Goal: Information Seeking & Learning: Learn about a topic

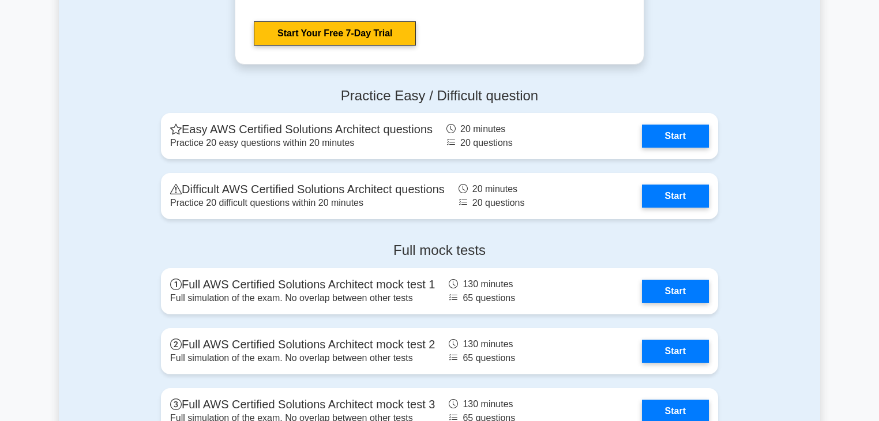
scroll to position [2461, 0]
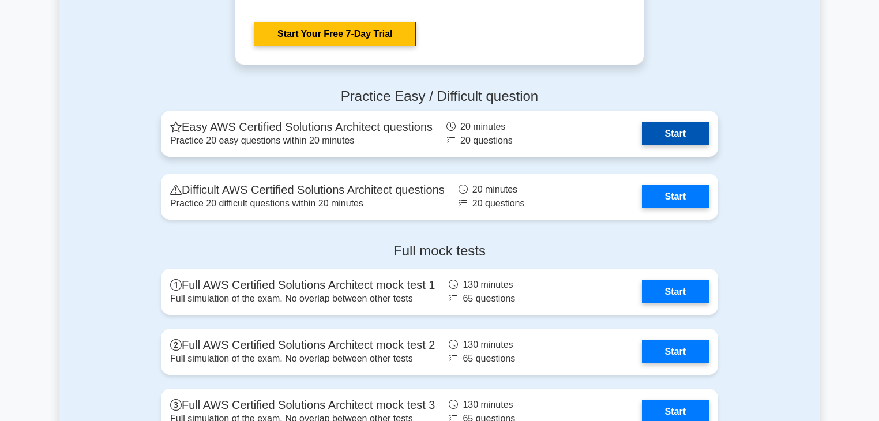
click at [653, 133] on link "Start" at bounding box center [675, 133] width 67 height 23
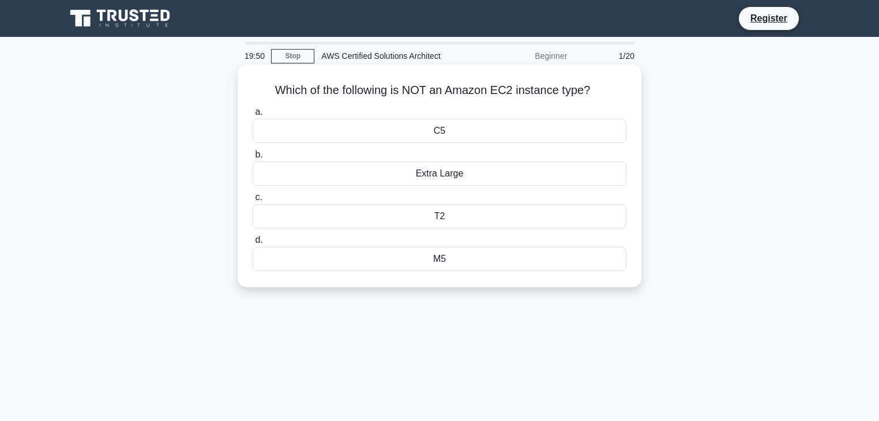
click at [475, 171] on div "Extra Large" at bounding box center [440, 174] width 374 height 24
click at [253, 159] on input "b. Extra Large" at bounding box center [253, 155] width 0 height 8
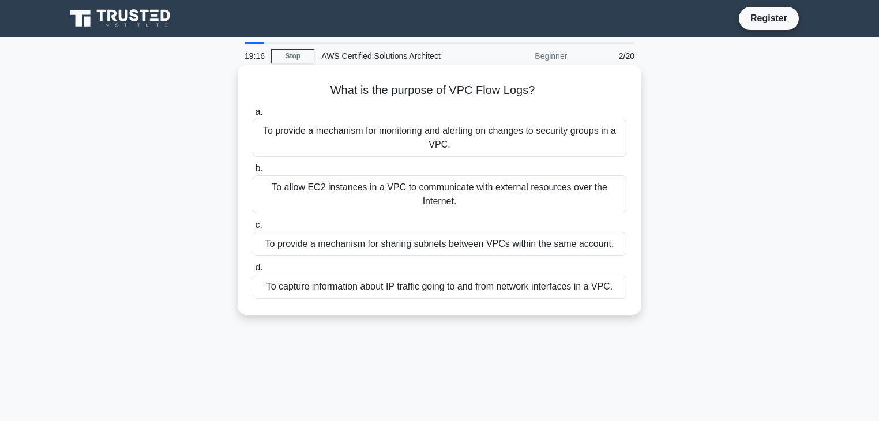
click at [480, 248] on div "To provide a mechanism for sharing subnets between VPCs within the same account." at bounding box center [440, 244] width 374 height 24
click at [253, 229] on input "c. To provide a mechanism for sharing subnets between VPCs within the same acco…" at bounding box center [253, 226] width 0 height 8
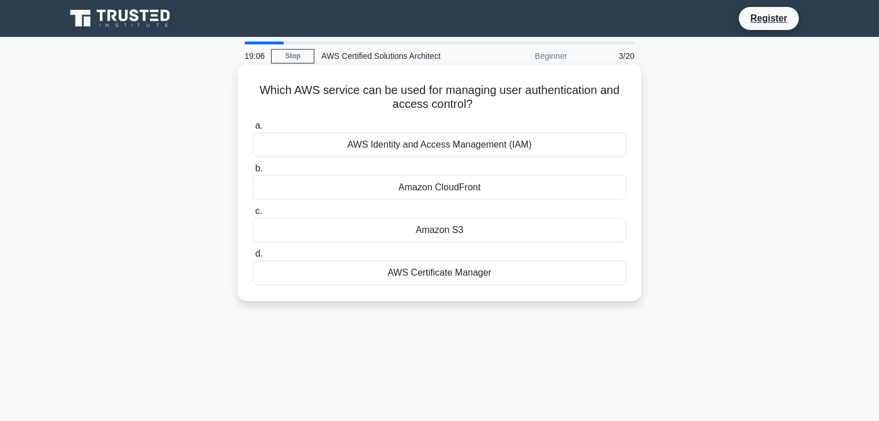
click at [485, 149] on div "AWS Identity and Access Management (IAM)" at bounding box center [440, 145] width 374 height 24
click at [253, 130] on input "a. AWS Identity and Access Management (IAM)" at bounding box center [253, 126] width 0 height 8
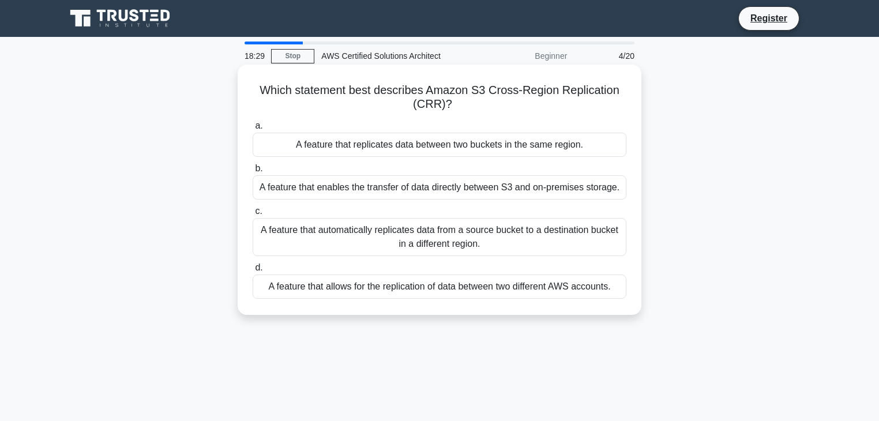
drag, startPoint x: 471, startPoint y: 250, endPoint x: 475, endPoint y: 227, distance: 23.4
click at [475, 227] on div "A feature that automatically replicates data from a source bucket to a destinat…" at bounding box center [440, 237] width 374 height 38
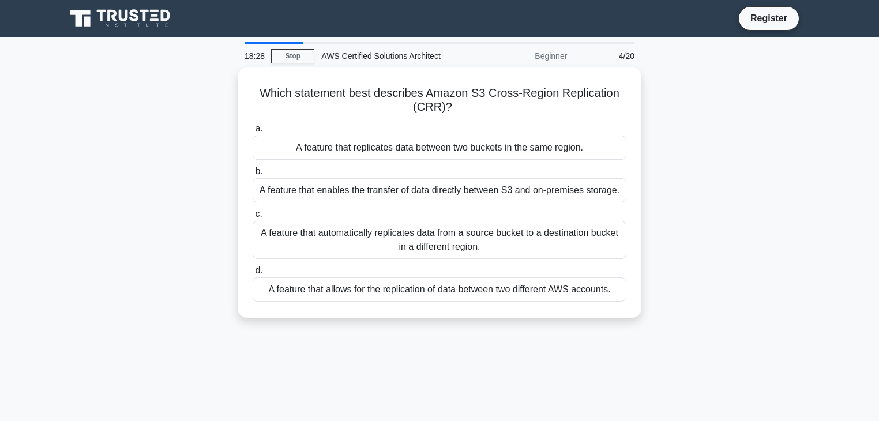
click at [714, 228] on div "Which statement best describes Amazon S3 Cross-Region Replication (CRR)? .spinn…" at bounding box center [440, 200] width 762 height 264
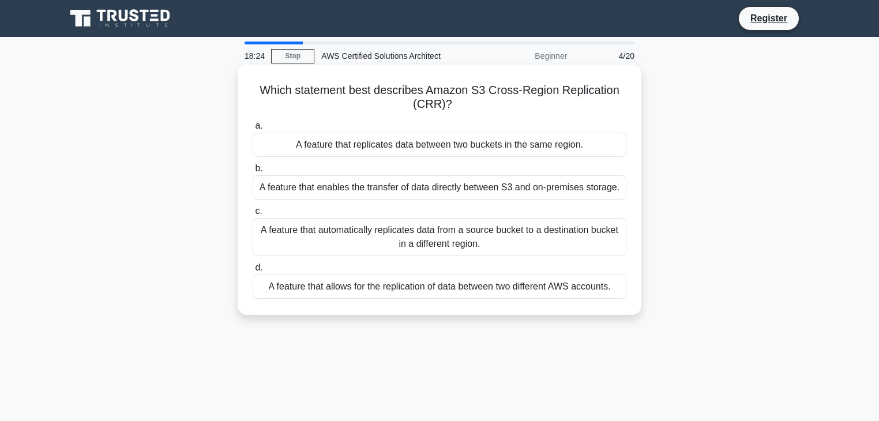
click at [578, 238] on div "A feature that automatically replicates data from a source bucket to a destinat…" at bounding box center [440, 237] width 374 height 38
click at [253, 215] on input "c. A feature that automatically replicates data from a source bucket to a desti…" at bounding box center [253, 212] width 0 height 8
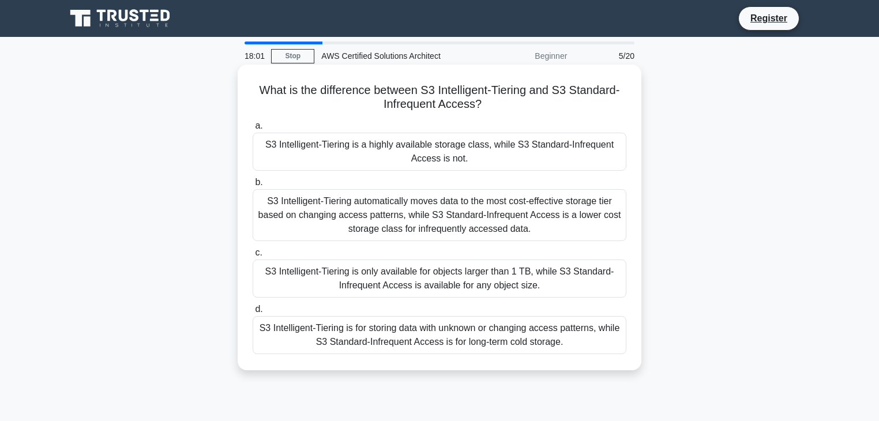
click at [529, 218] on div "S3 Intelligent-Tiering automatically moves data to the most cost-effective stor…" at bounding box center [440, 215] width 374 height 52
click at [253, 186] on input "b. S3 Intelligent-Tiering automatically moves data to the most cost-effective s…" at bounding box center [253, 183] width 0 height 8
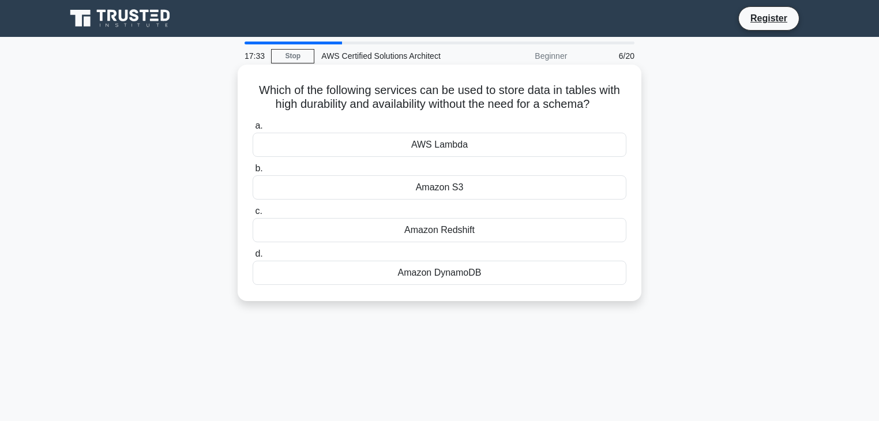
click at [520, 272] on div "Amazon DynamoDB" at bounding box center [440, 273] width 374 height 24
click at [253, 258] on input "d. Amazon DynamoDB" at bounding box center [253, 254] width 0 height 8
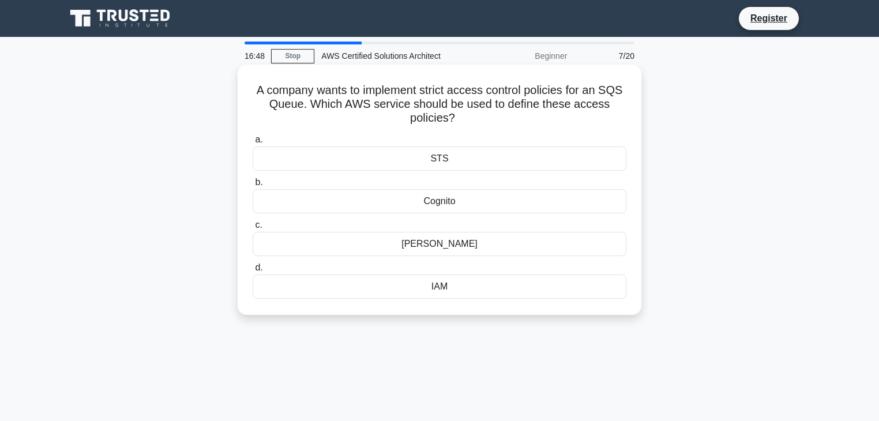
click at [425, 292] on div "IAM" at bounding box center [440, 287] width 374 height 24
click at [253, 272] on input "d. IAM" at bounding box center [253, 268] width 0 height 8
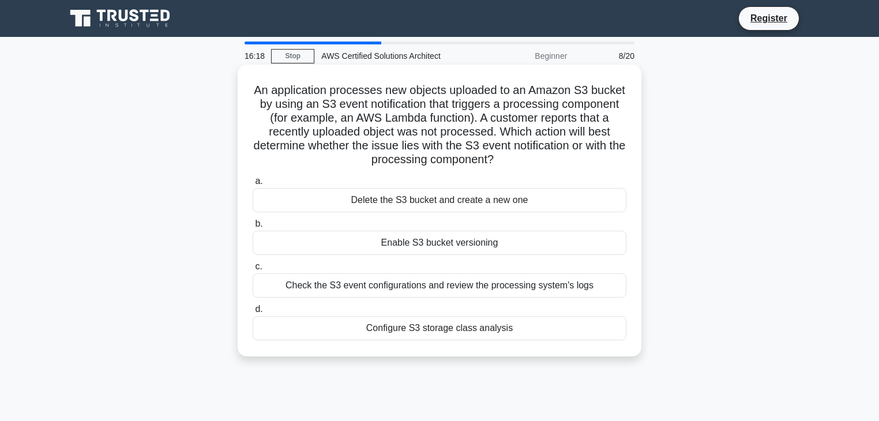
click at [449, 239] on div "Enable S3 bucket versioning" at bounding box center [440, 243] width 374 height 24
click at [253, 228] on input "b. Enable S3 bucket versioning" at bounding box center [253, 224] width 0 height 8
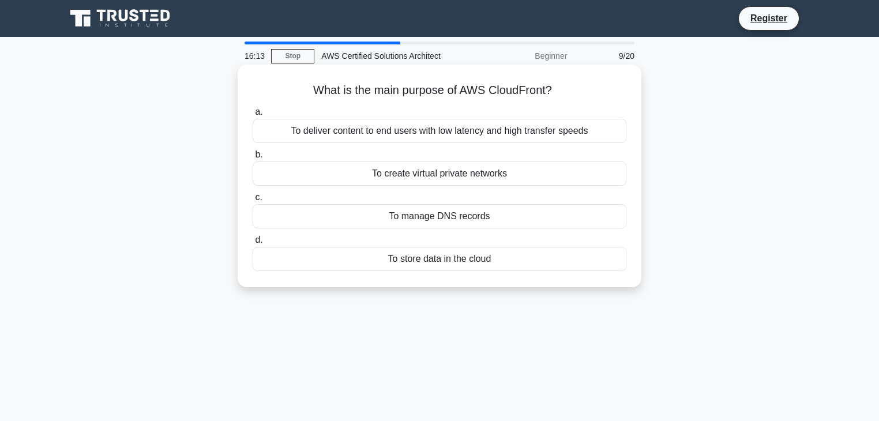
click at [456, 133] on div "To deliver content to end users with low latency and high transfer speeds" at bounding box center [440, 131] width 374 height 24
click at [253, 116] on input "a. To deliver content to end users with low latency and high transfer speeds" at bounding box center [253, 112] width 0 height 8
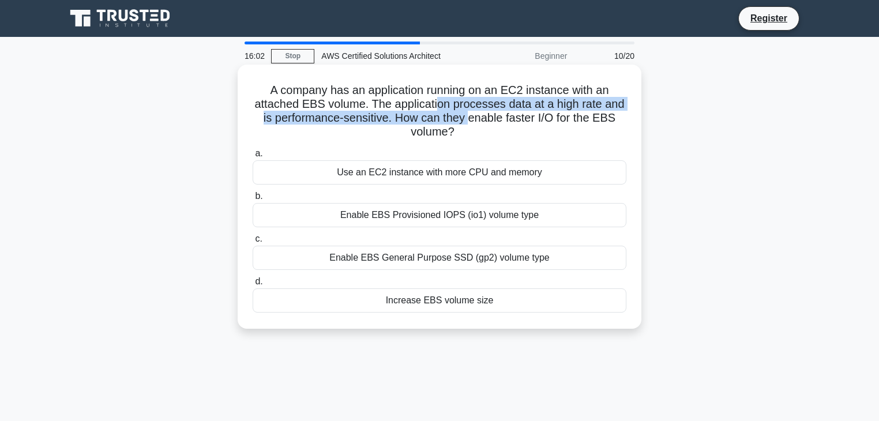
drag, startPoint x: 437, startPoint y: 102, endPoint x: 469, endPoint y: 114, distance: 33.8
click at [469, 114] on h5 "A company has an application running on an EC2 instance with an attached EBS vo…" at bounding box center [440, 111] width 376 height 57
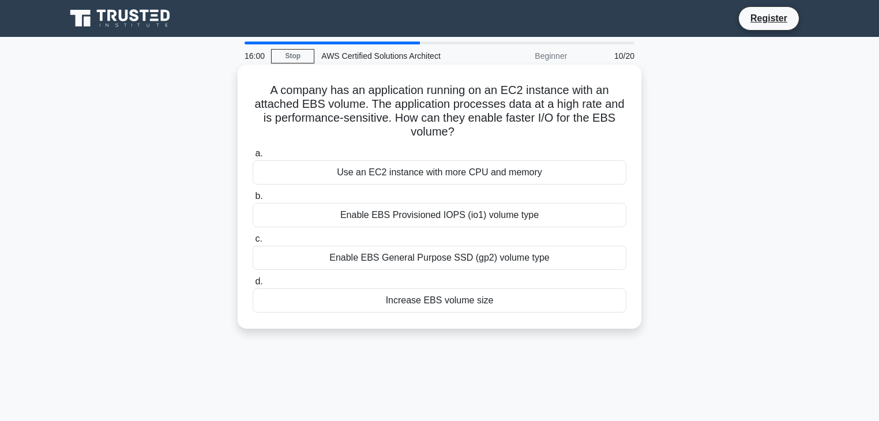
drag, startPoint x: 469, startPoint y: 114, endPoint x: 485, endPoint y: 134, distance: 26.3
click at [485, 134] on h5 "A company has an application running on an EC2 instance with an attached EBS vo…" at bounding box center [440, 111] width 376 height 57
drag, startPoint x: 440, startPoint y: 118, endPoint x: 469, endPoint y: 139, distance: 35.4
click at [469, 139] on h5 "A company has an application running on an EC2 instance with an attached EBS vo…" at bounding box center [440, 111] width 376 height 57
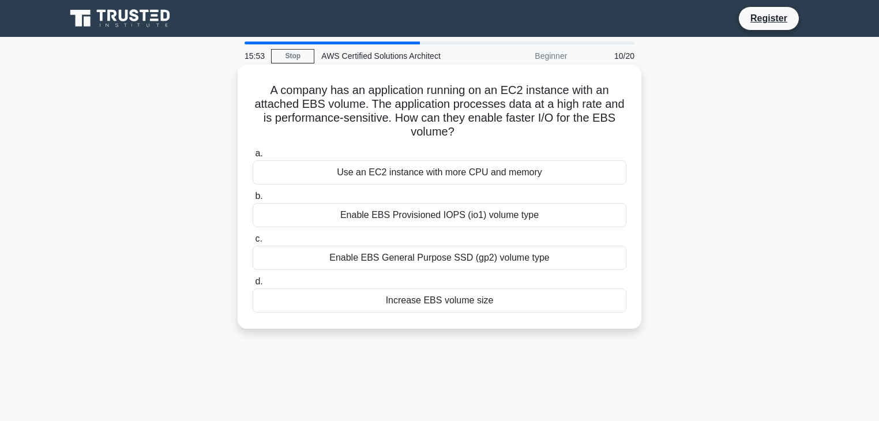
click at [469, 139] on icon ".spinner_0XTQ{transform-origin:center;animation:spinner_y6GP .75s linear infini…" at bounding box center [462, 133] width 14 height 14
click at [452, 219] on div "Enable EBS Provisioned IOPS (io1) volume type" at bounding box center [440, 215] width 374 height 24
click at [253, 200] on input "b. Enable EBS Provisioned IOPS (io1) volume type" at bounding box center [253, 197] width 0 height 8
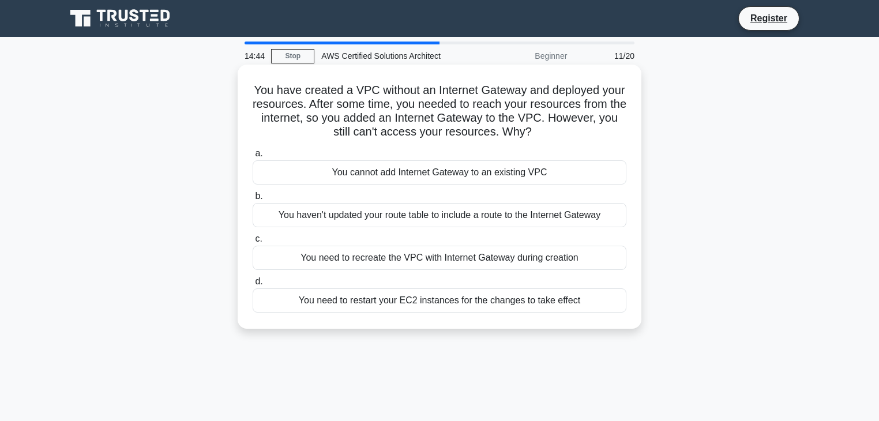
click at [457, 217] on div "You haven't updated your route table to include a route to the Internet Gateway" at bounding box center [440, 215] width 374 height 24
click at [253, 200] on input "b. You haven't updated your route table to include a route to the Internet Gate…" at bounding box center [253, 197] width 0 height 8
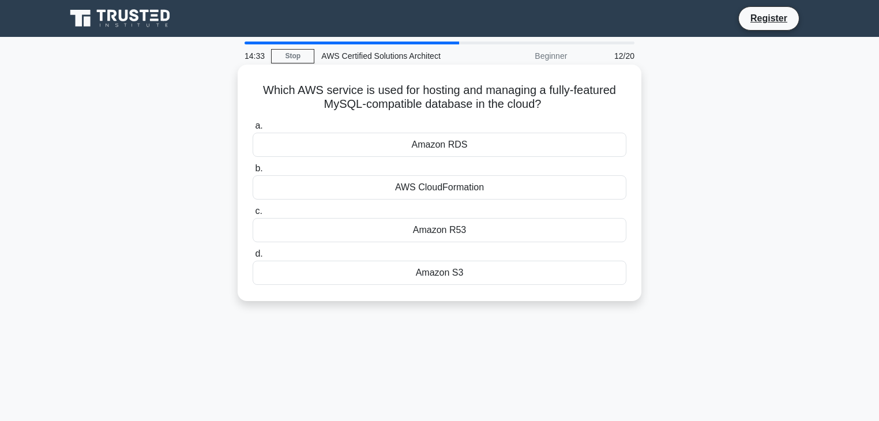
click at [459, 140] on div "Amazon RDS" at bounding box center [440, 145] width 374 height 24
click at [253, 130] on input "a. Amazon RDS" at bounding box center [253, 126] width 0 height 8
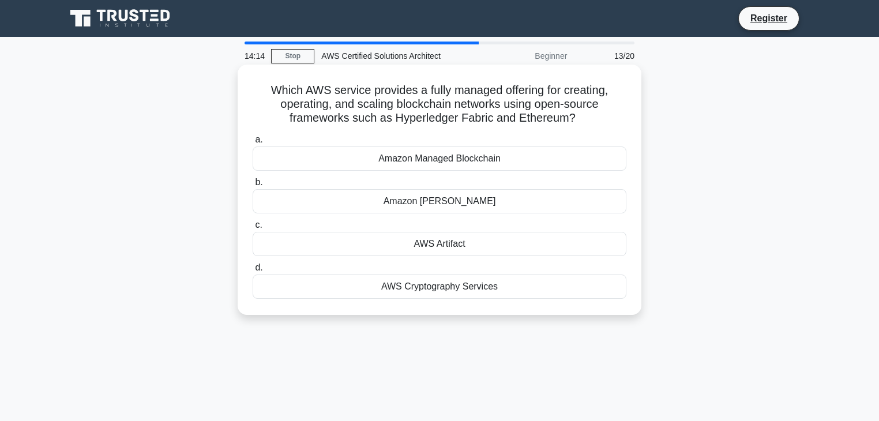
drag, startPoint x: 455, startPoint y: 138, endPoint x: 471, endPoint y: 157, distance: 24.5
click at [471, 157] on label "a. Amazon Managed Blockchain" at bounding box center [440, 152] width 374 height 38
click at [478, 134] on label "a. Amazon Managed Blockchain" at bounding box center [440, 152] width 374 height 38
click at [253, 136] on input "a. Amazon Managed Blockchain" at bounding box center [253, 140] width 0 height 8
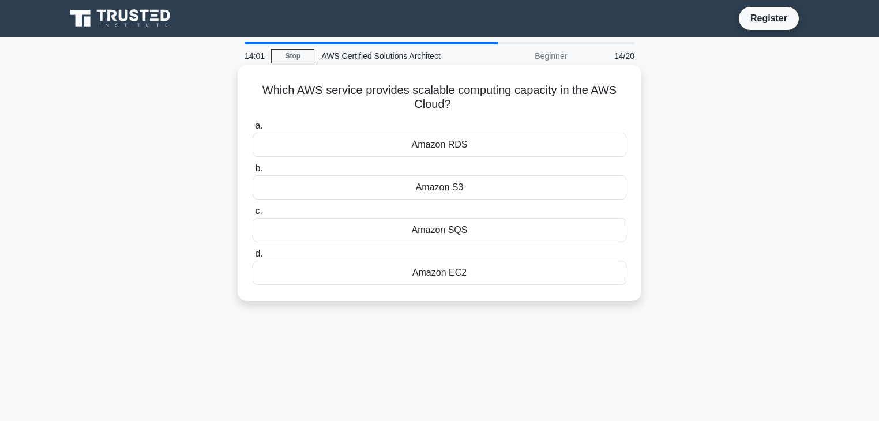
click at [445, 272] on div "Amazon EC2" at bounding box center [440, 273] width 374 height 24
click at [253, 258] on input "d. Amazon EC2" at bounding box center [253, 254] width 0 height 8
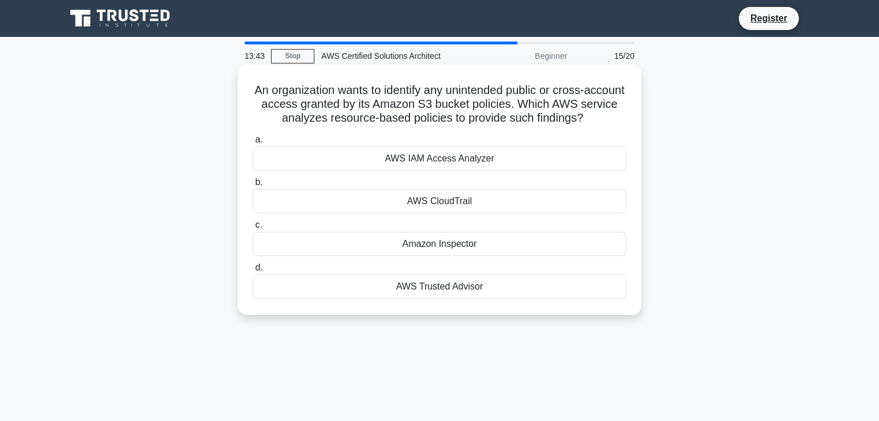
click at [451, 207] on div "AWS CloudTrail" at bounding box center [440, 201] width 374 height 24
click at [253, 186] on input "b. AWS CloudTrail" at bounding box center [253, 183] width 0 height 8
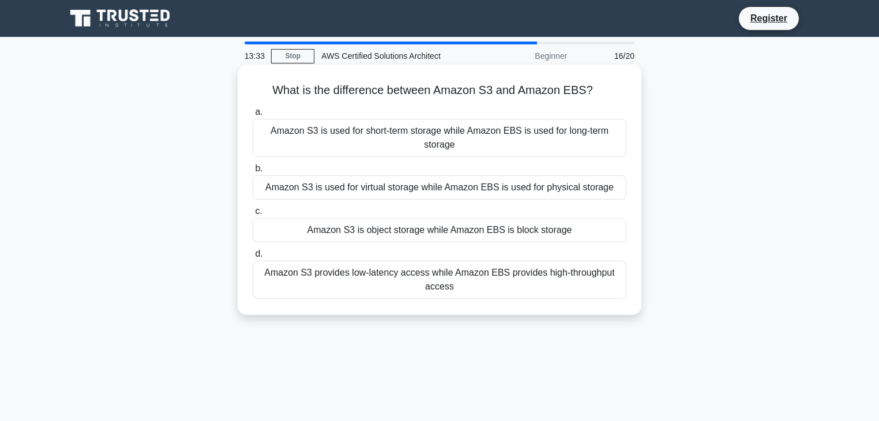
click at [462, 233] on div "Amazon S3 is object storage while Amazon EBS is block storage" at bounding box center [440, 230] width 374 height 24
click at [253, 215] on input "c. Amazon S3 is object storage while Amazon EBS is block storage" at bounding box center [253, 212] width 0 height 8
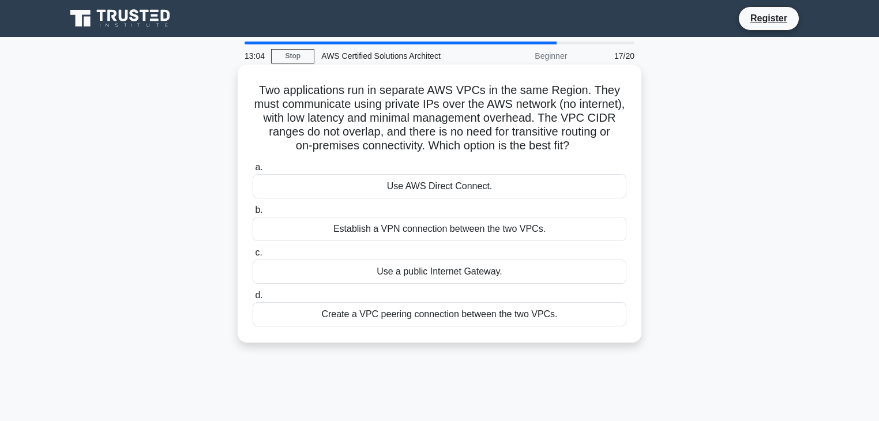
click at [446, 316] on div "Create a VPC peering connection between the two VPCs." at bounding box center [440, 314] width 374 height 24
click at [253, 299] on input "d. Create a VPC peering connection between the two VPCs." at bounding box center [253, 296] width 0 height 8
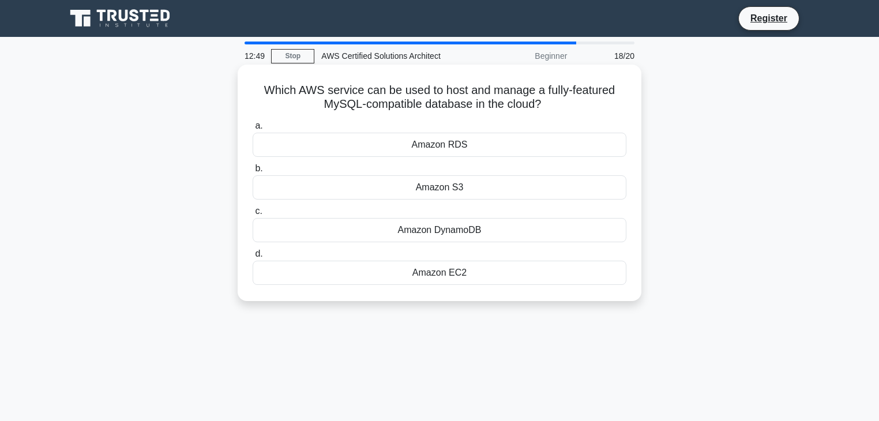
click at [447, 146] on div "Amazon RDS" at bounding box center [440, 145] width 374 height 24
click at [253, 130] on input "a. Amazon RDS" at bounding box center [253, 126] width 0 height 8
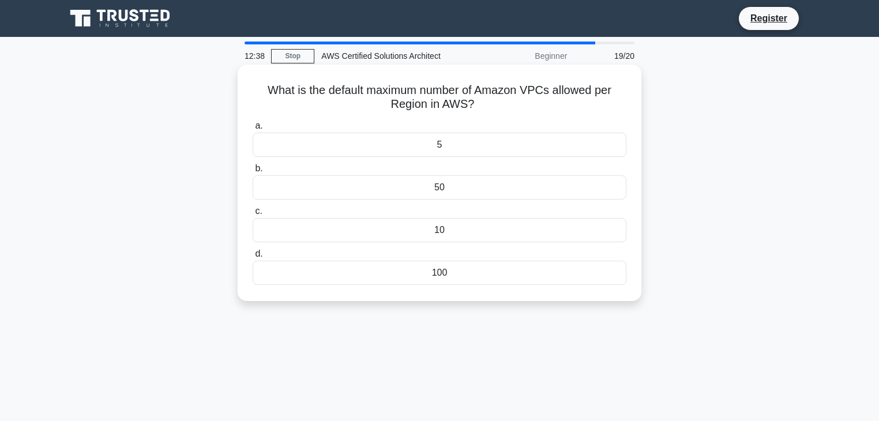
click at [448, 226] on div "10" at bounding box center [440, 230] width 374 height 24
click at [253, 215] on input "c. 10" at bounding box center [253, 212] width 0 height 8
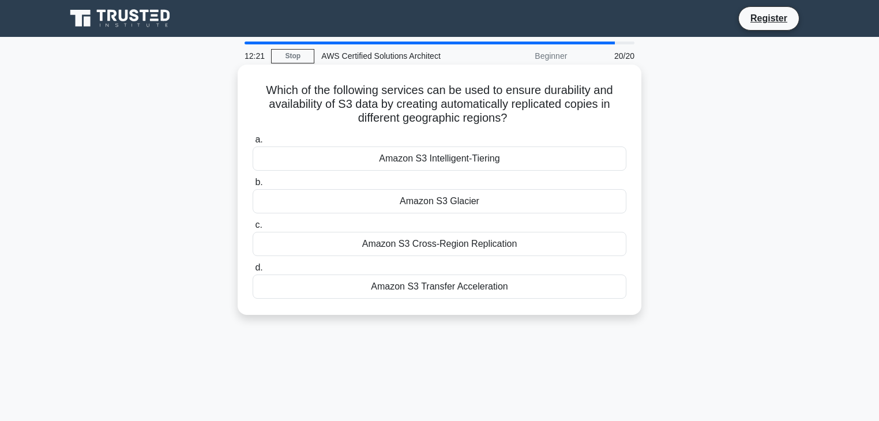
click at [470, 248] on div "Amazon S3 Cross-Region Replication" at bounding box center [440, 244] width 374 height 24
click at [253, 229] on input "c. Amazon S3 Cross-Region Replication" at bounding box center [253, 226] width 0 height 8
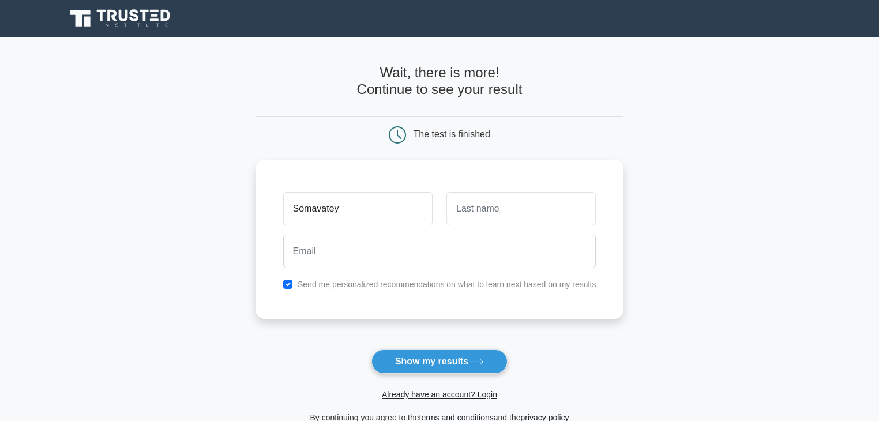
type input "Somavatey"
click at [489, 213] on input "text" at bounding box center [521, 208] width 149 height 33
type input "Sorn"
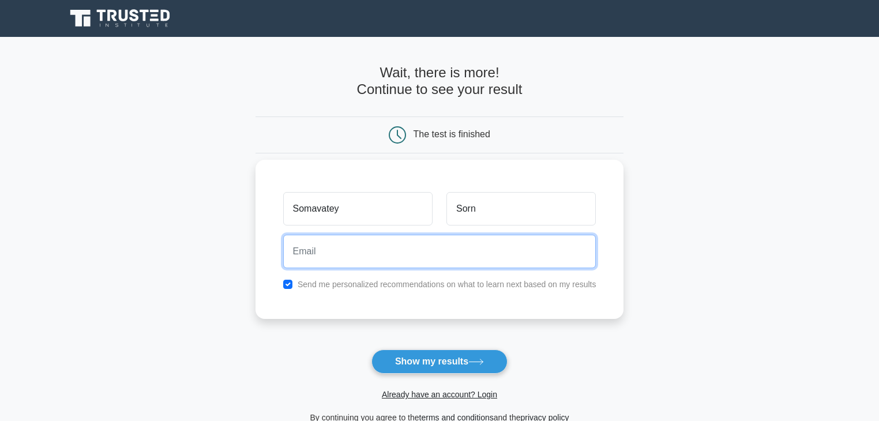
click at [479, 265] on input "email" at bounding box center [439, 251] width 313 height 33
type input "somavateysorn@gmail.com"
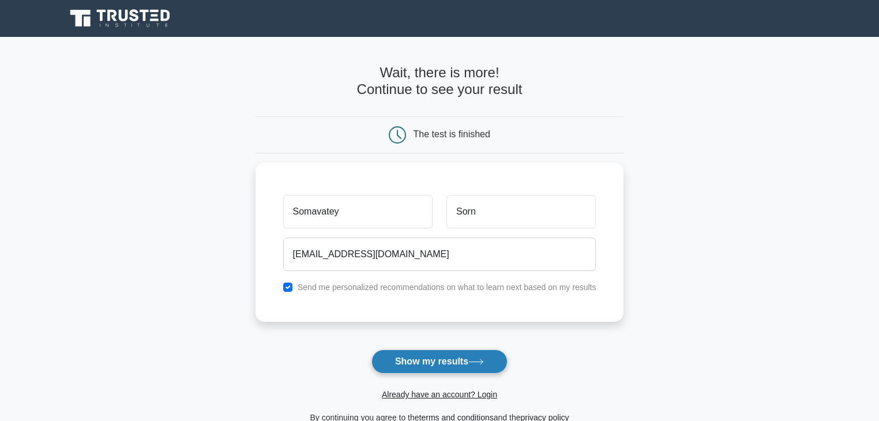
click at [471, 372] on button "Show my results" at bounding box center [440, 362] width 136 height 24
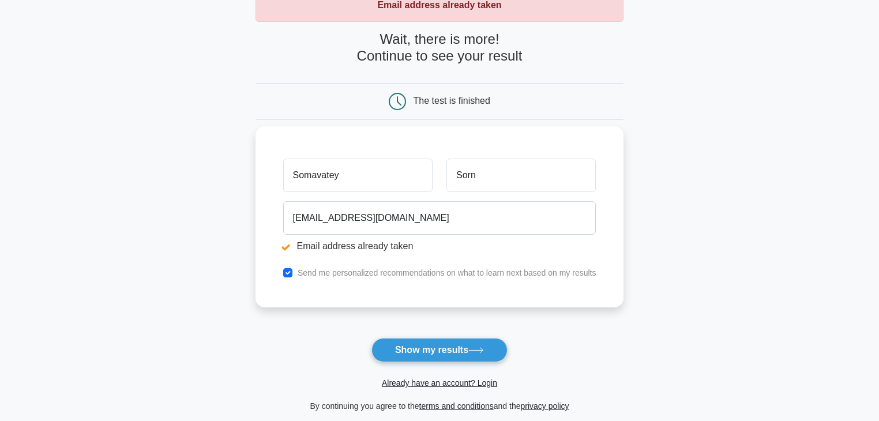
scroll to position [77, 0]
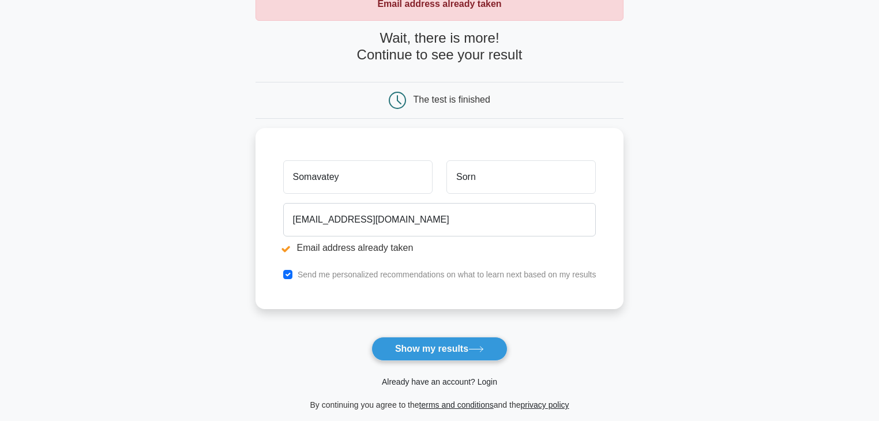
click at [478, 383] on link "Already have an account? Login" at bounding box center [439, 381] width 115 height 9
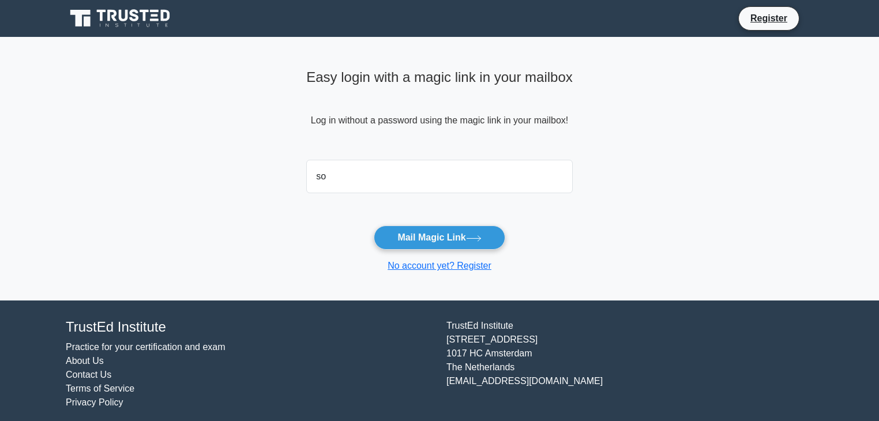
type input "[EMAIL_ADDRESS][DOMAIN_NAME]"
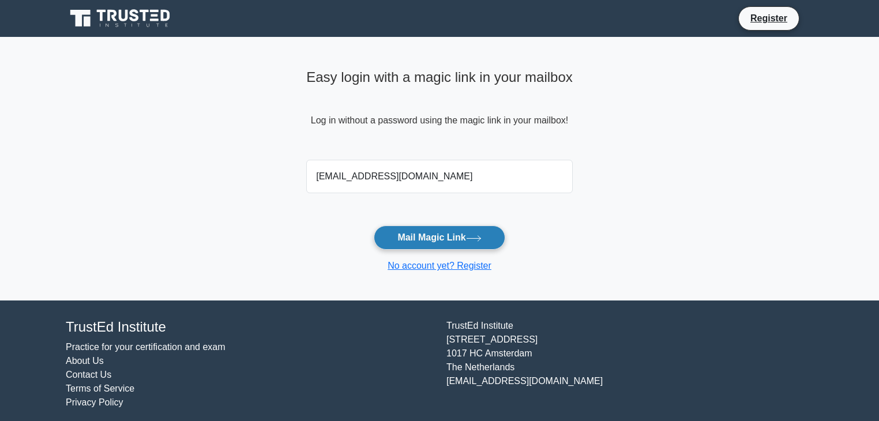
click at [466, 230] on button "Mail Magic Link" at bounding box center [439, 238] width 131 height 24
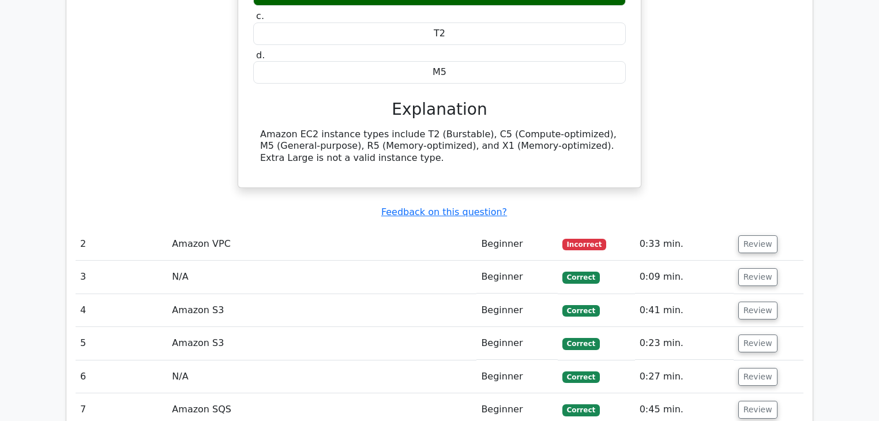
scroll to position [1170, 0]
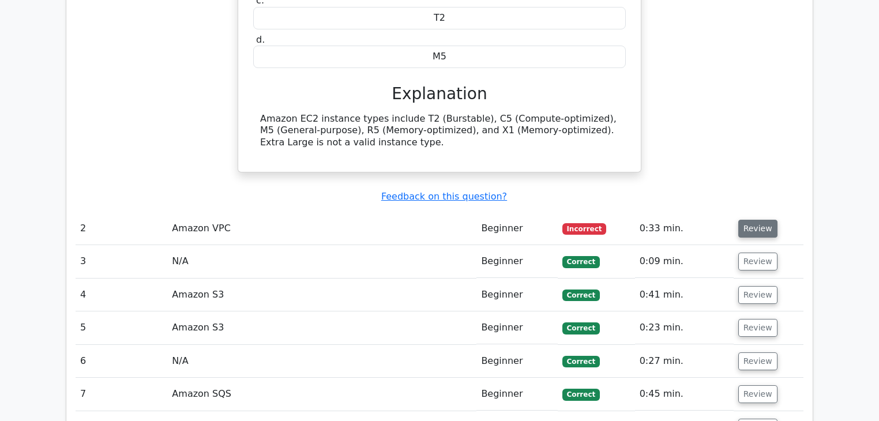
click at [751, 220] on button "Review" at bounding box center [758, 229] width 39 height 18
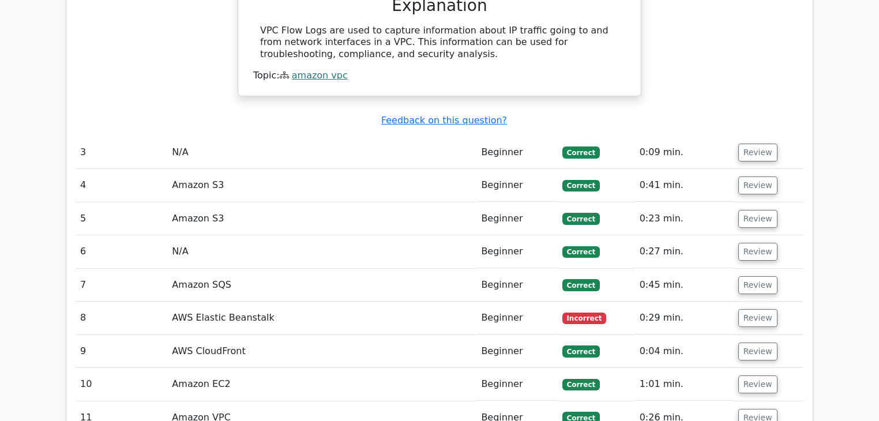
scroll to position [1675, 0]
click at [759, 309] on button "Review" at bounding box center [758, 318] width 39 height 18
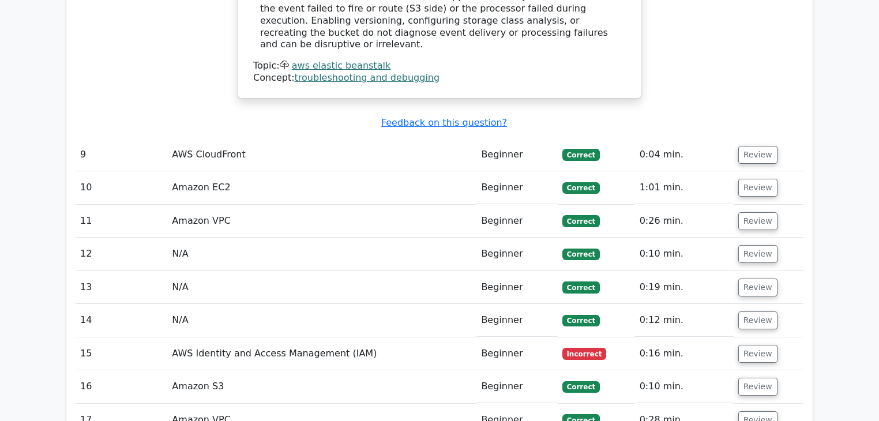
scroll to position [2411, 0]
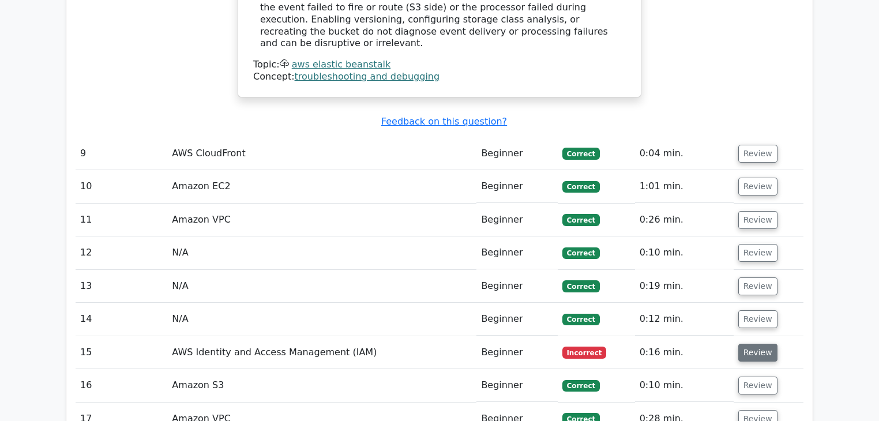
click at [760, 344] on button "Review" at bounding box center [758, 353] width 39 height 18
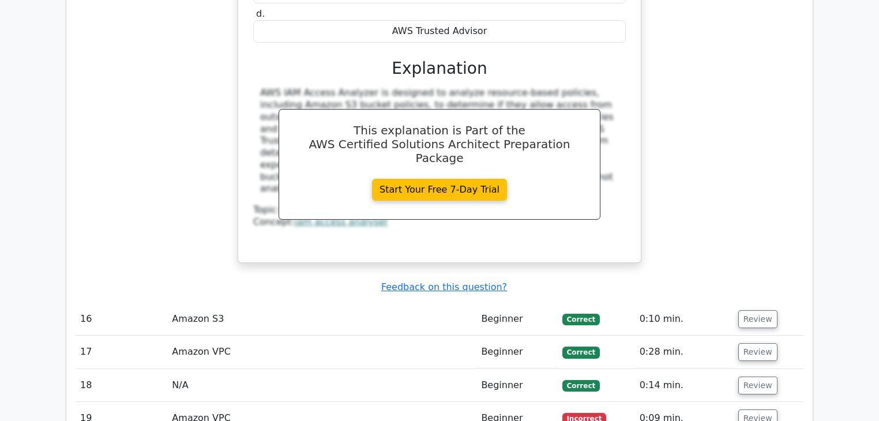
scroll to position [2972, 0]
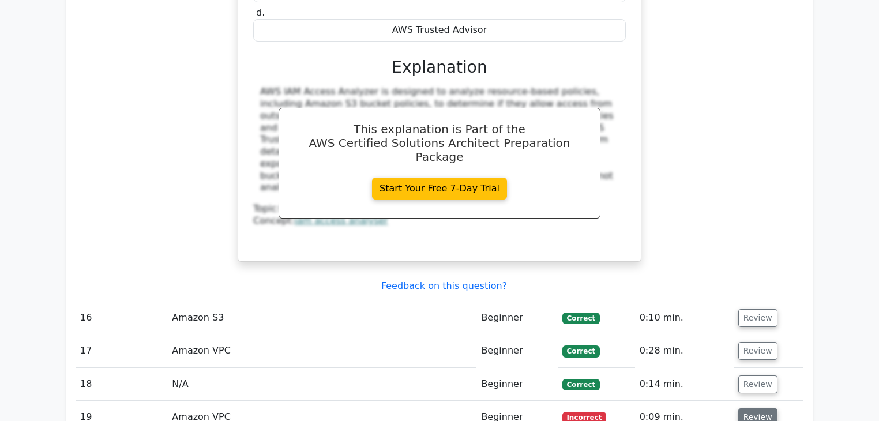
click at [750, 409] on button "Review" at bounding box center [758, 418] width 39 height 18
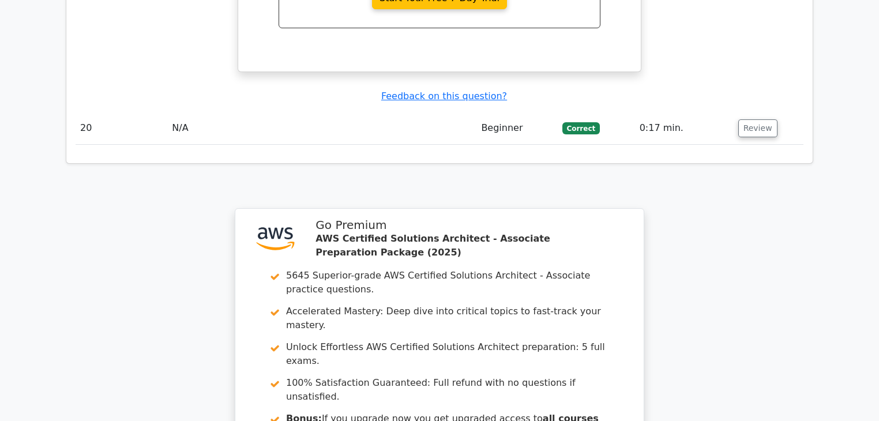
scroll to position [3907, 0]
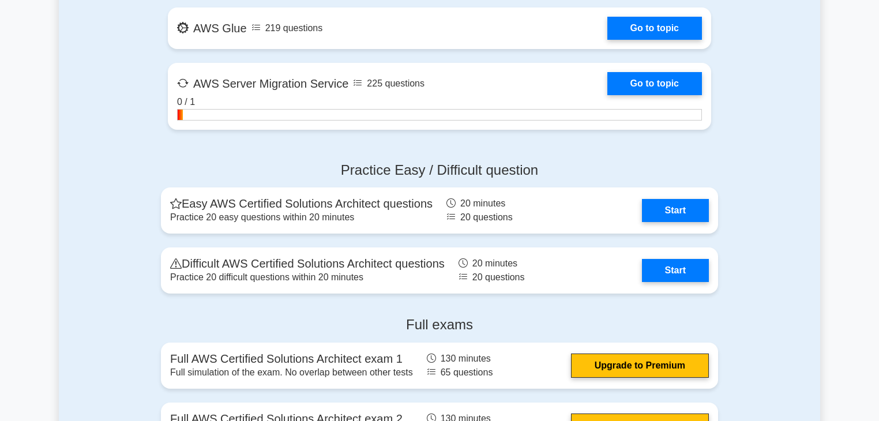
scroll to position [2850, 0]
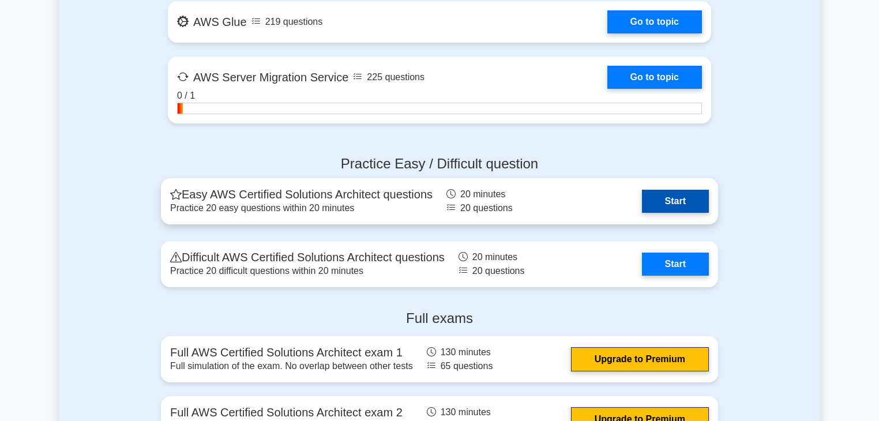
click at [657, 204] on link "Start" at bounding box center [675, 201] width 67 height 23
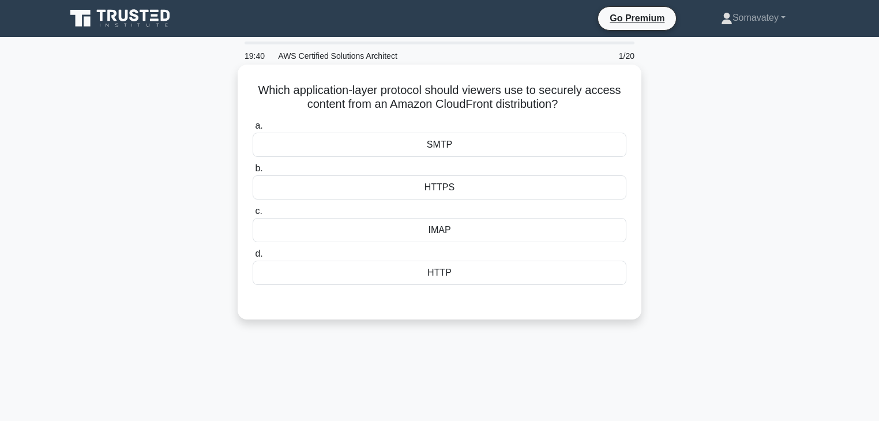
click at [484, 190] on div "HTTPS" at bounding box center [440, 187] width 374 height 24
click at [253, 173] on input "b. HTTPS" at bounding box center [253, 169] width 0 height 8
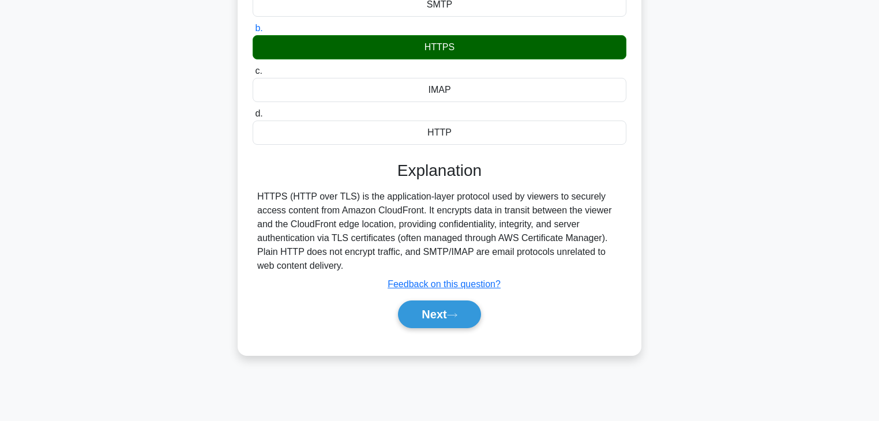
scroll to position [142, 0]
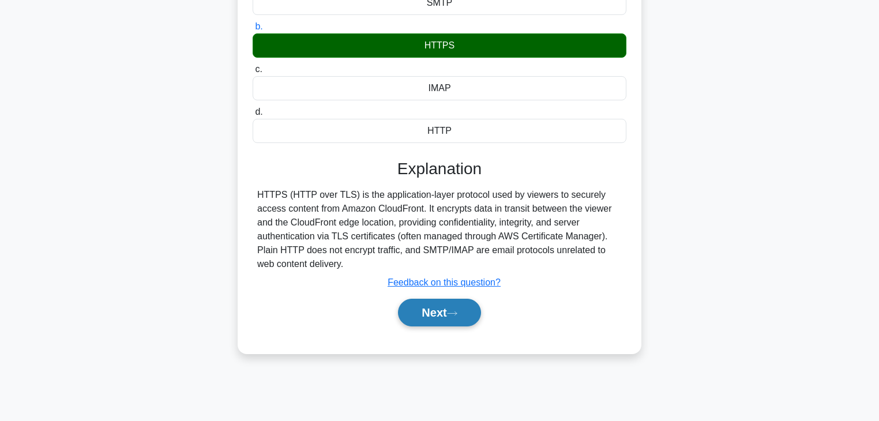
click at [457, 317] on button "Next" at bounding box center [439, 313] width 83 height 28
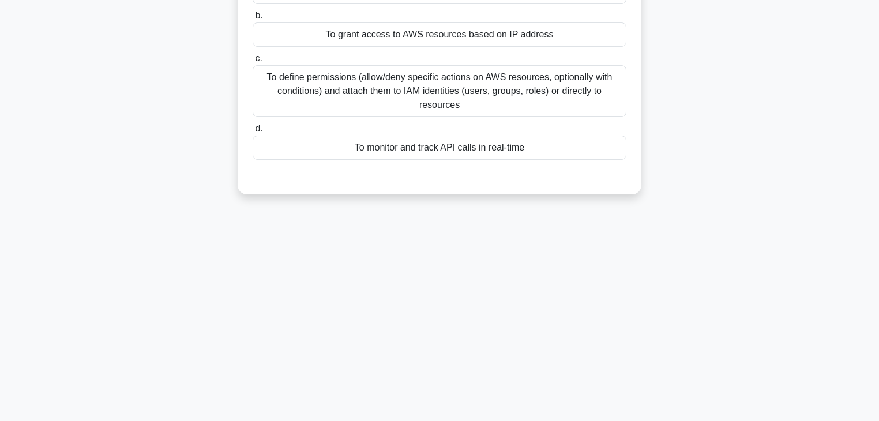
scroll to position [0, 0]
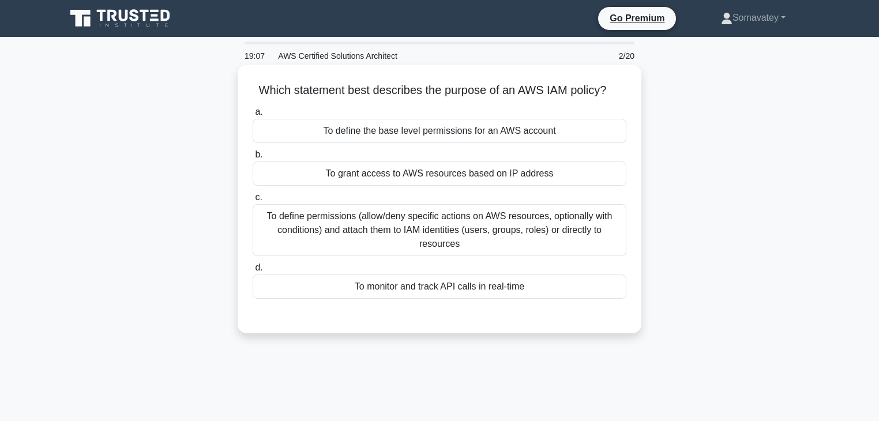
click at [465, 240] on div "To define permissions (allow/deny specific actions on AWS resources, optionally…" at bounding box center [440, 230] width 374 height 52
click at [253, 201] on input "c. To define permissions (allow/deny specific actions on AWS resources, optiona…" at bounding box center [253, 198] width 0 height 8
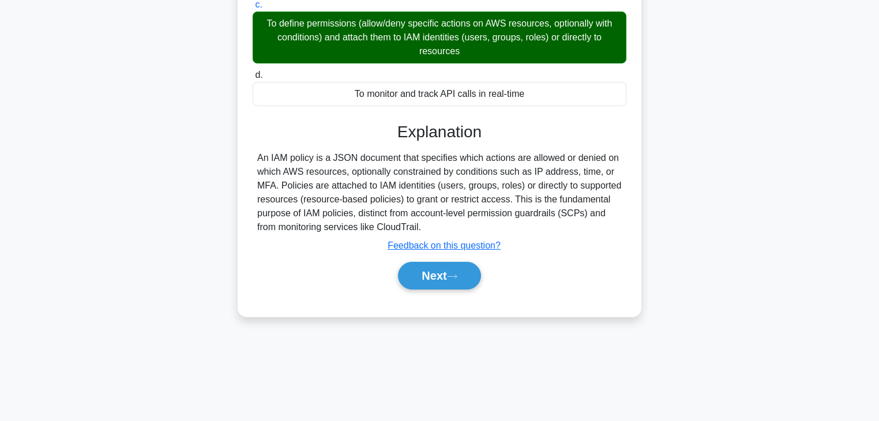
scroll to position [203, 0]
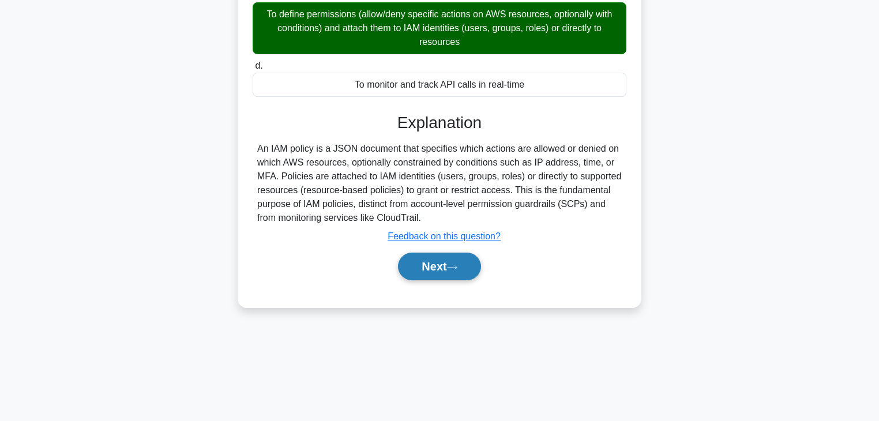
click at [443, 259] on button "Next" at bounding box center [439, 267] width 83 height 28
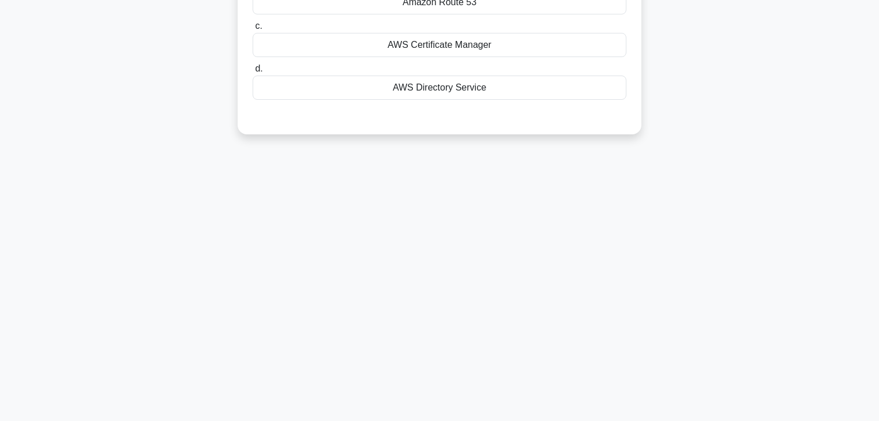
scroll to position [0, 0]
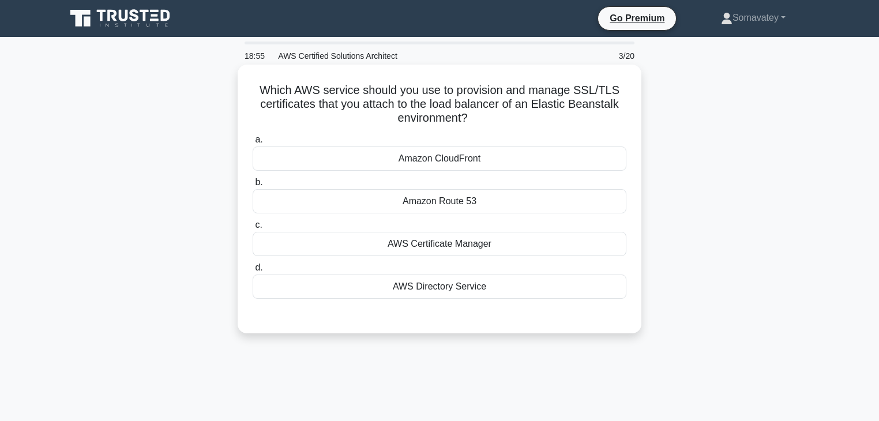
click at [480, 249] on div "AWS Certificate Manager" at bounding box center [440, 244] width 374 height 24
click at [253, 229] on input "c. AWS Certificate Manager" at bounding box center [253, 226] width 0 height 8
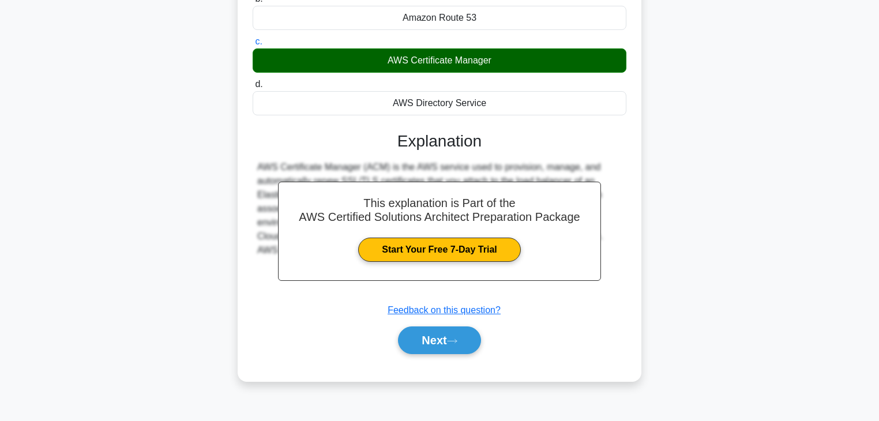
scroll to position [203, 0]
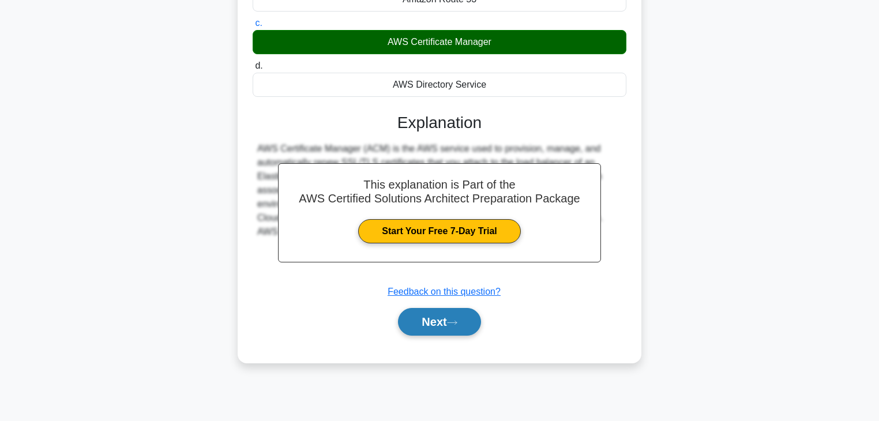
click at [457, 320] on icon at bounding box center [452, 323] width 10 height 6
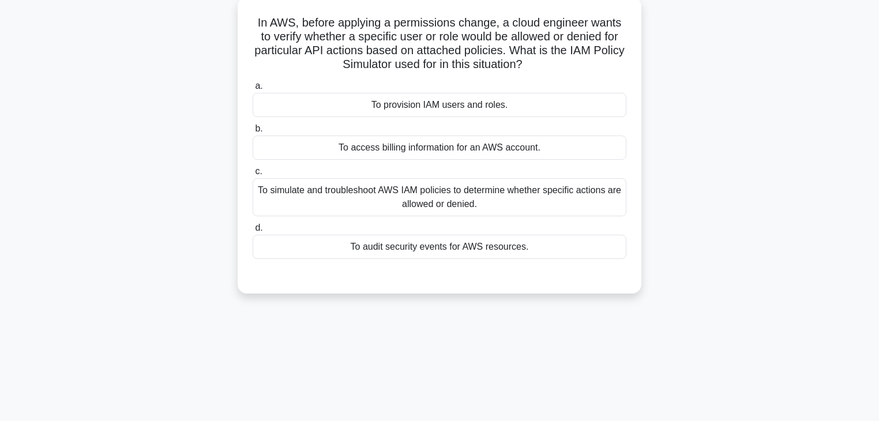
scroll to position [0, 0]
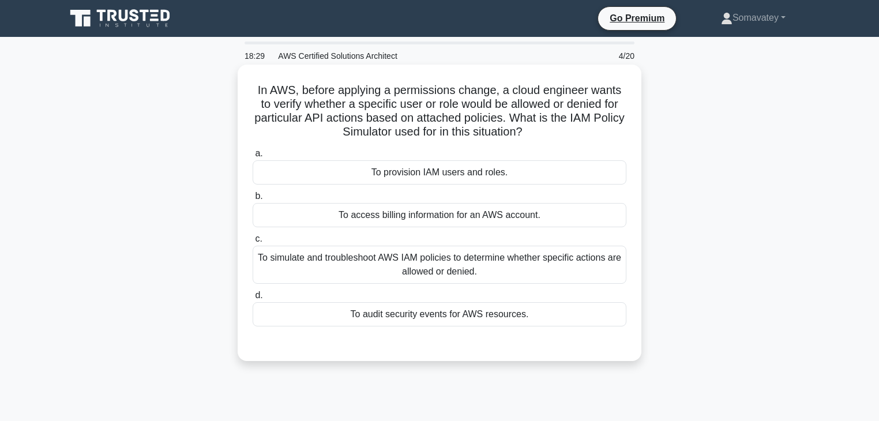
click at [492, 271] on div "To simulate and troubleshoot AWS IAM policies to determine whether specific act…" at bounding box center [440, 265] width 374 height 38
click at [253, 243] on input "c. To simulate and troubleshoot AWS IAM policies to determine whether specific …" at bounding box center [253, 239] width 0 height 8
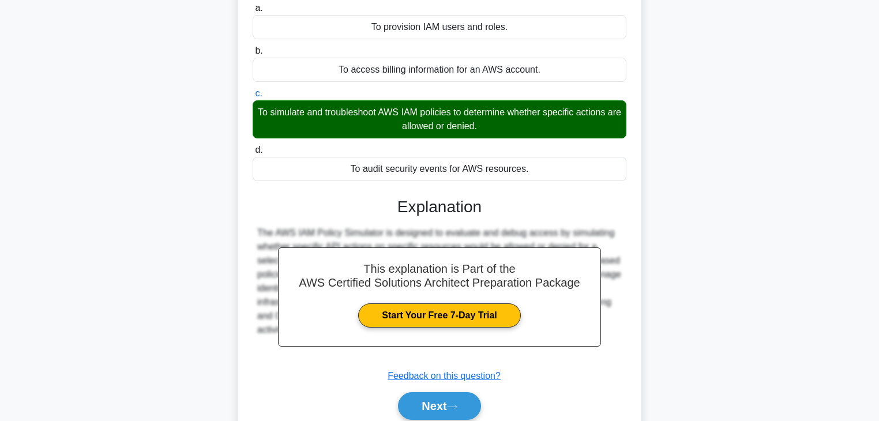
scroll to position [148, 0]
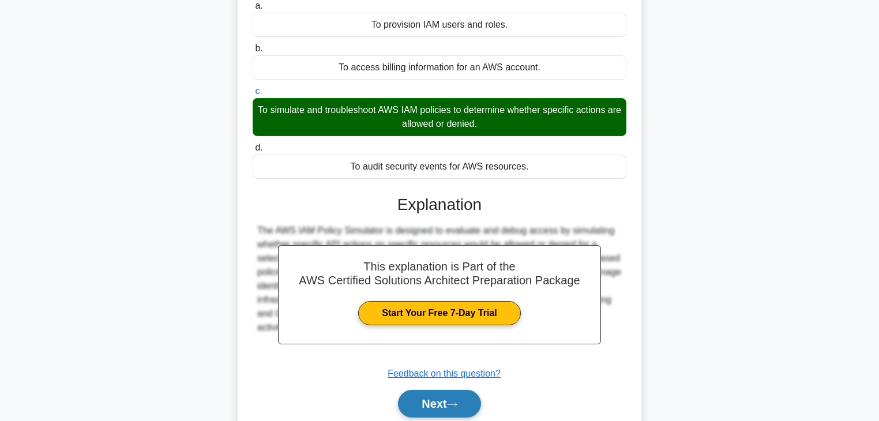
click at [466, 403] on button "Next" at bounding box center [439, 404] width 83 height 28
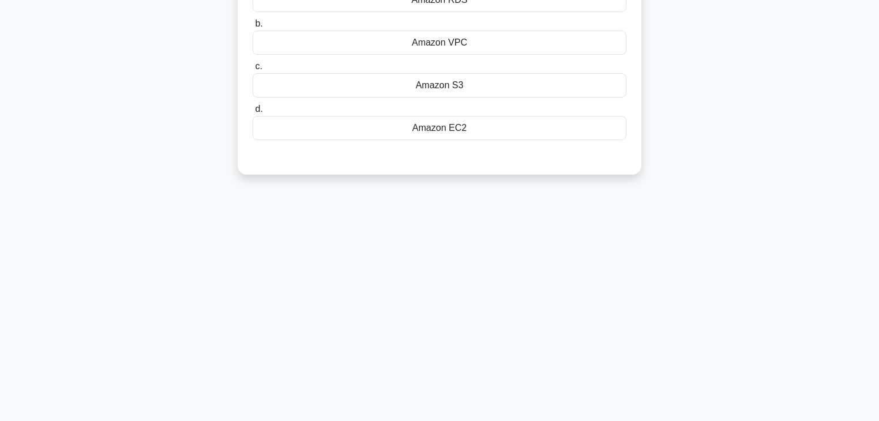
scroll to position [0, 0]
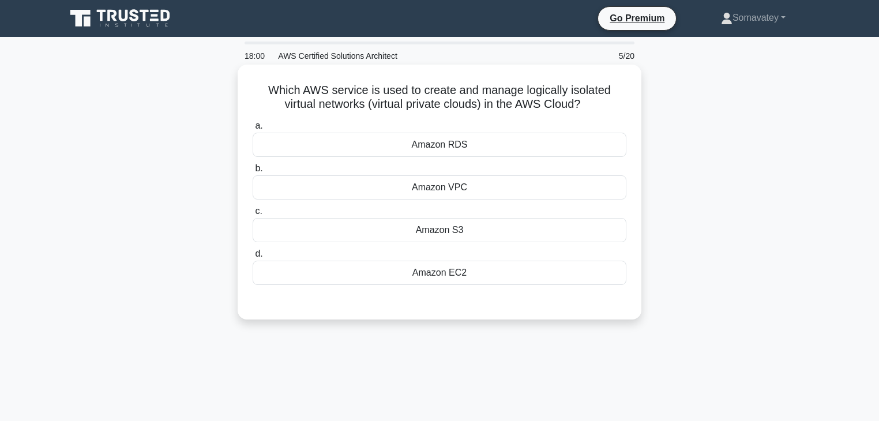
click at [523, 185] on div "Amazon VPC" at bounding box center [440, 187] width 374 height 24
click at [253, 173] on input "b. Amazon VPC" at bounding box center [253, 169] width 0 height 8
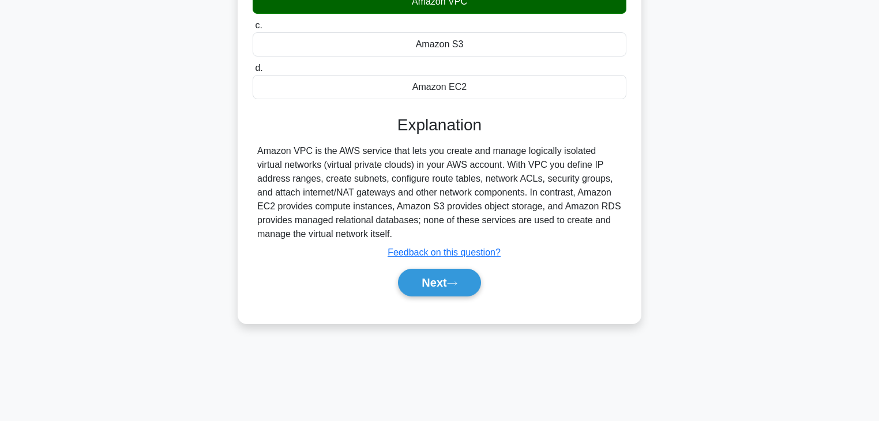
scroll to position [203, 0]
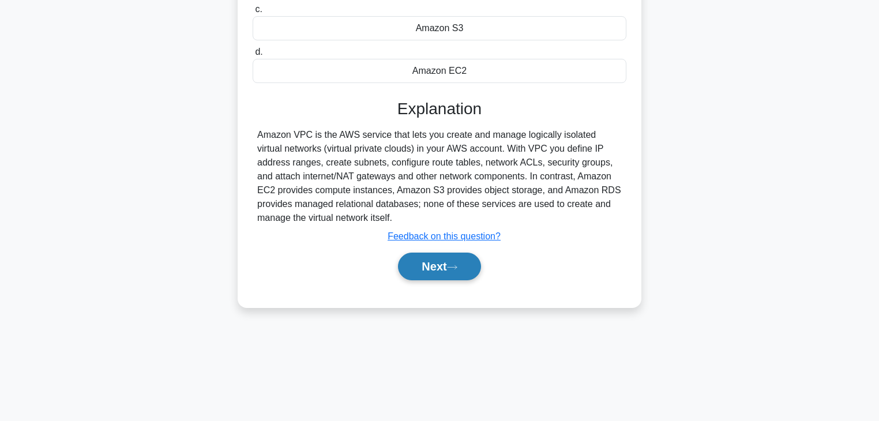
click at [455, 267] on icon at bounding box center [452, 267] width 10 height 6
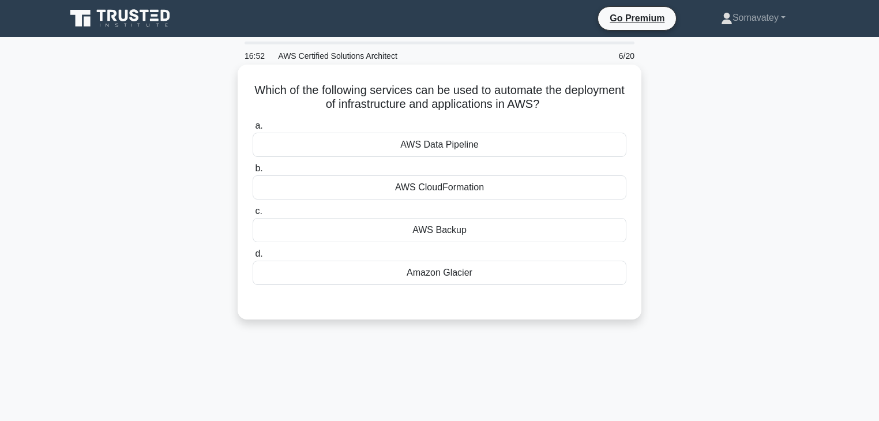
click at [534, 189] on div "AWS CloudFormation" at bounding box center [440, 187] width 374 height 24
click at [253, 173] on input "b. AWS CloudFormation" at bounding box center [253, 169] width 0 height 8
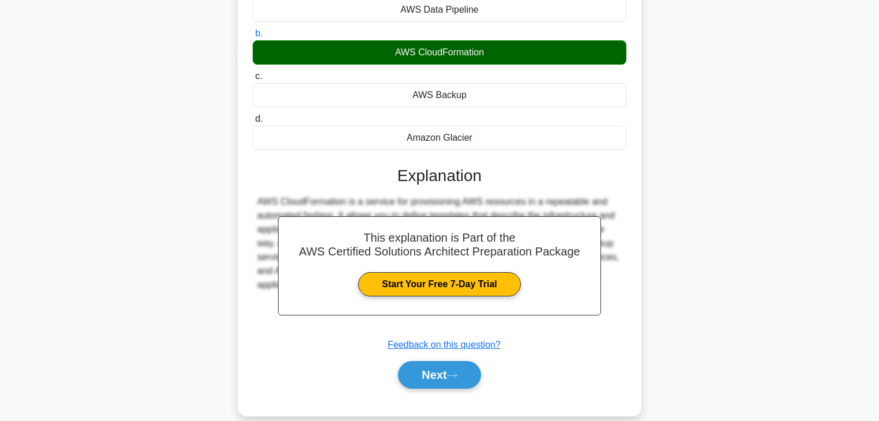
scroll to position [203, 0]
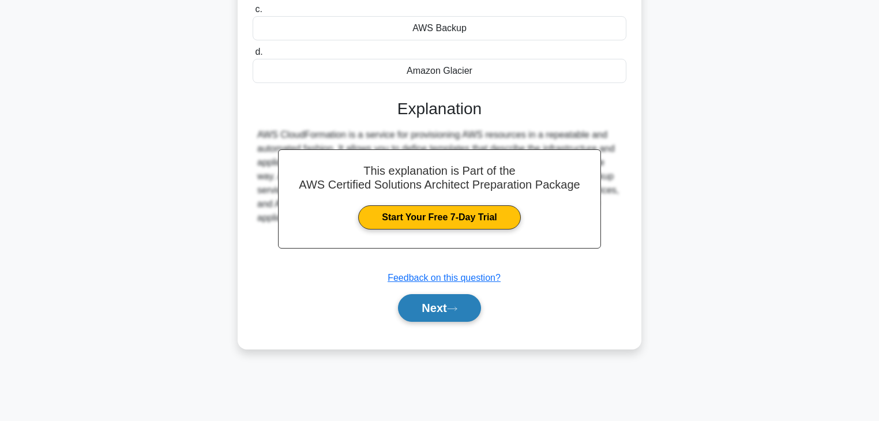
click at [451, 296] on button "Next" at bounding box center [439, 308] width 83 height 28
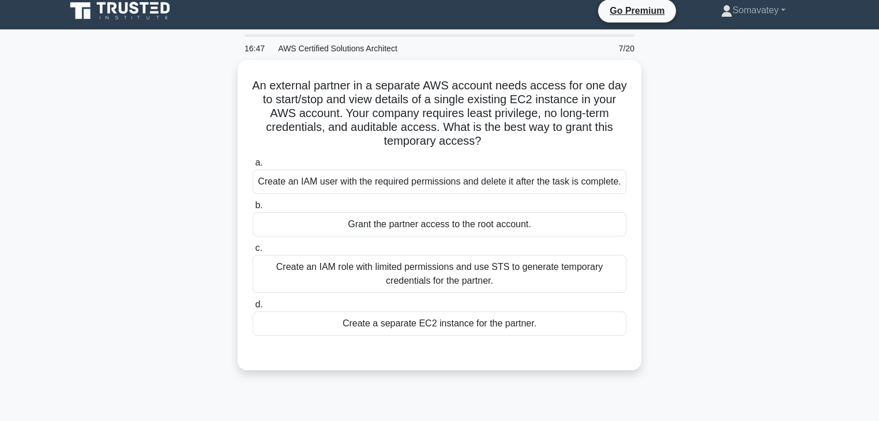
scroll to position [0, 0]
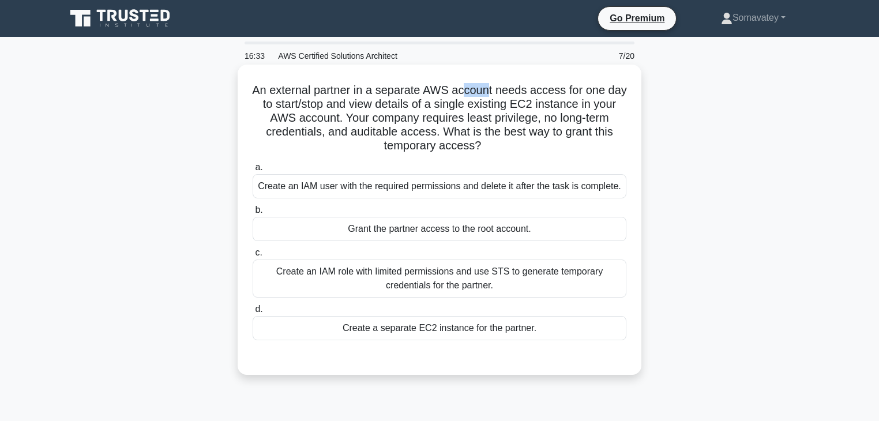
drag, startPoint x: 474, startPoint y: 85, endPoint x: 499, endPoint y: 98, distance: 28.4
click at [499, 98] on h5 "An external partner in a separate AWS account needs access for one day to start…" at bounding box center [440, 118] width 376 height 70
drag, startPoint x: 265, startPoint y: 99, endPoint x: 412, endPoint y: 97, distance: 146.6
click at [412, 97] on h5 "An external partner in a separate AWS account needs access for one day to start…" at bounding box center [440, 118] width 376 height 70
click at [481, 189] on div "Create an IAM user with the required permissions and delete it after the task i…" at bounding box center [440, 186] width 374 height 24
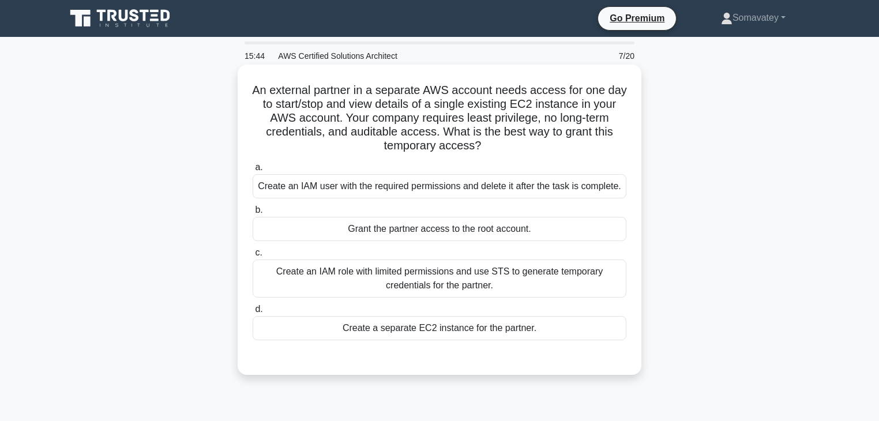
click at [253, 171] on input "a. Create an IAM user with the required permissions and delete it after the tas…" at bounding box center [253, 168] width 0 height 8
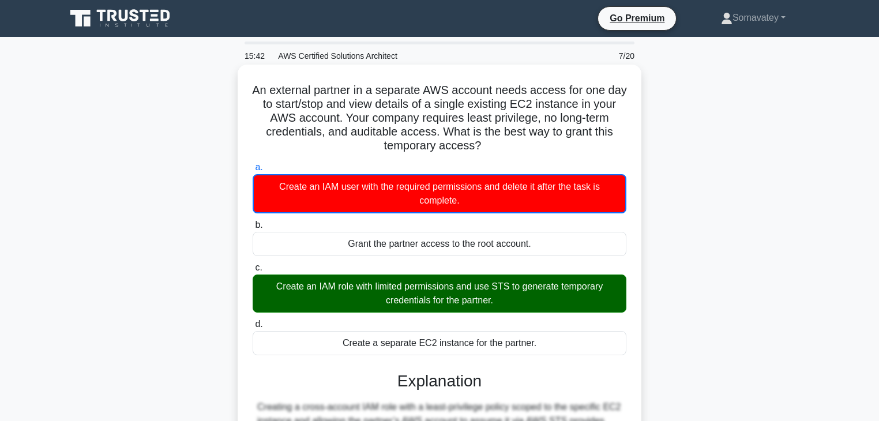
scroll to position [222, 0]
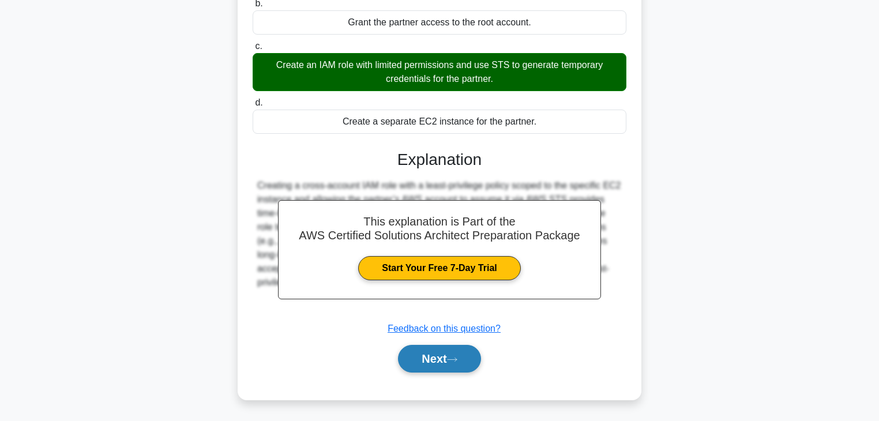
click at [447, 365] on button "Next" at bounding box center [439, 359] width 83 height 28
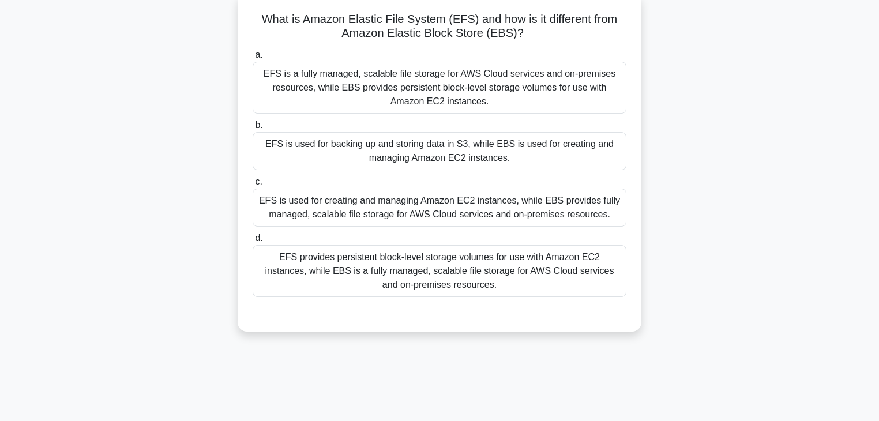
scroll to position [0, 0]
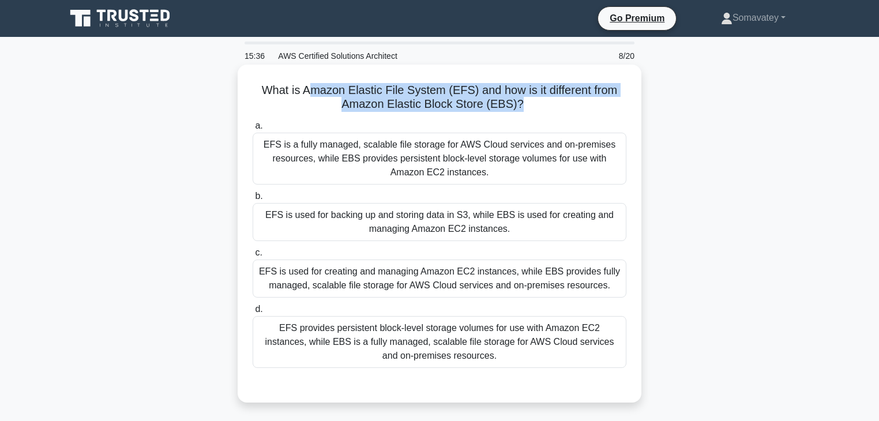
drag, startPoint x: 316, startPoint y: 95, endPoint x: 518, endPoint y: 110, distance: 203.1
click at [518, 110] on h5 "What is Amazon Elastic File System (EFS) and how is it different from Amazon El…" at bounding box center [440, 97] width 376 height 29
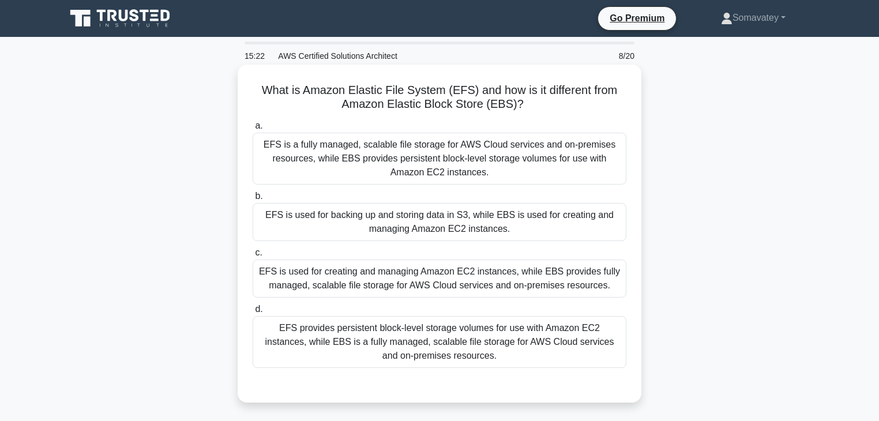
click at [480, 149] on div "EFS is a fully managed, scalable file storage for AWS Cloud services and on-pre…" at bounding box center [440, 159] width 374 height 52
click at [253, 130] on input "a. EFS is a fully managed, scalable file storage for AWS Cloud services and on-…" at bounding box center [253, 126] width 0 height 8
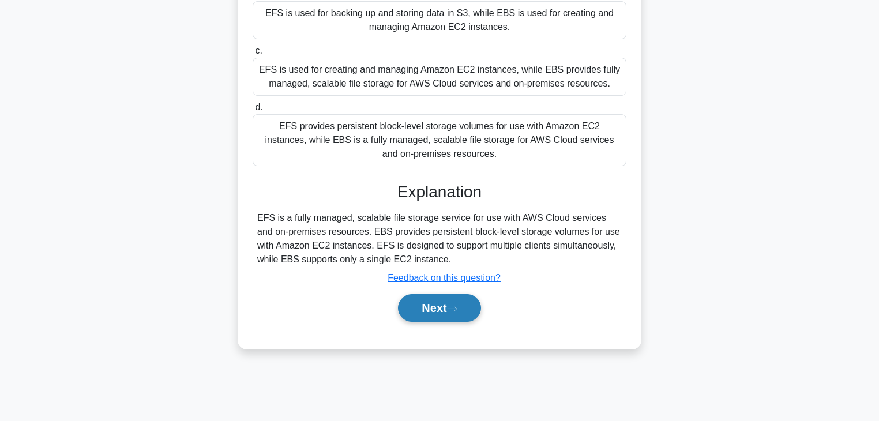
scroll to position [202, 0]
click at [429, 312] on button "Next" at bounding box center [439, 308] width 83 height 28
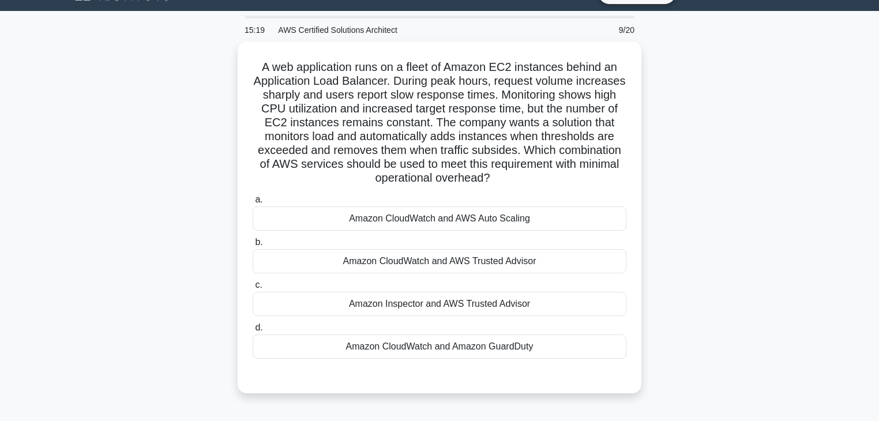
scroll to position [0, 0]
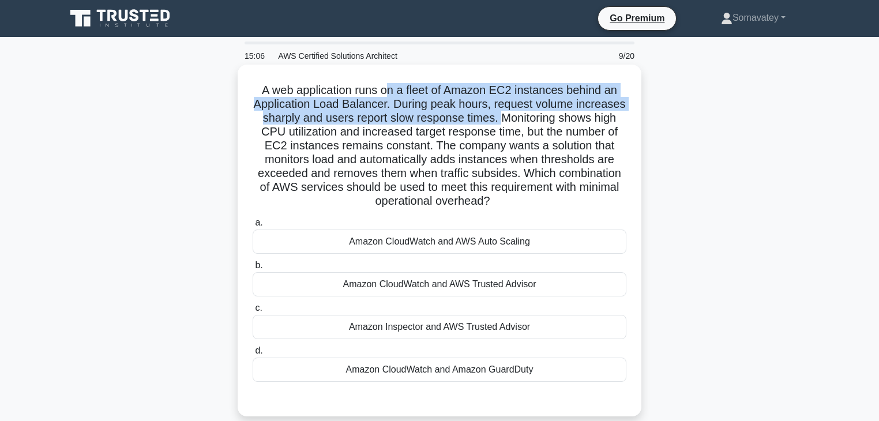
drag, startPoint x: 388, startPoint y: 86, endPoint x: 557, endPoint y: 115, distance: 171.5
click at [557, 115] on h5 "A web application runs on a fleet of Amazon EC2 instances behind an Application…" at bounding box center [440, 146] width 376 height 126
click at [471, 115] on h5 "A web application runs on a fleet of Amazon EC2 instances behind an Application…" at bounding box center [440, 146] width 376 height 126
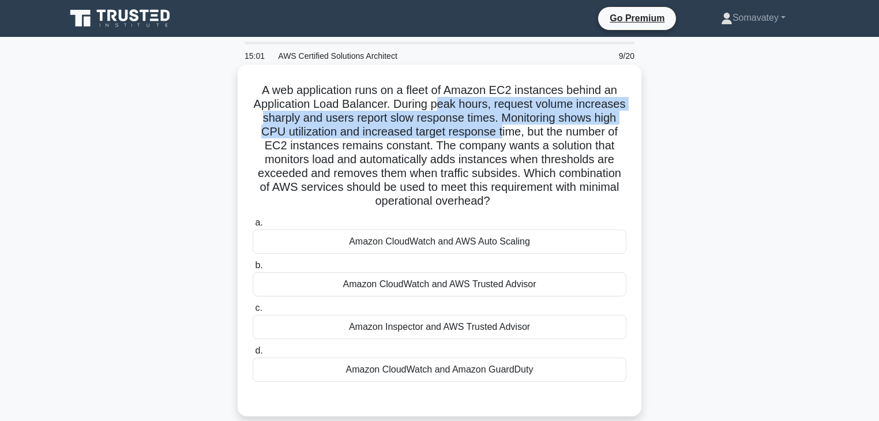
drag, startPoint x: 466, startPoint y: 107, endPoint x: 562, endPoint y: 132, distance: 99.7
click at [562, 132] on h5 "A web application runs on a fleet of Amazon EC2 instances behind an Application…" at bounding box center [440, 146] width 376 height 126
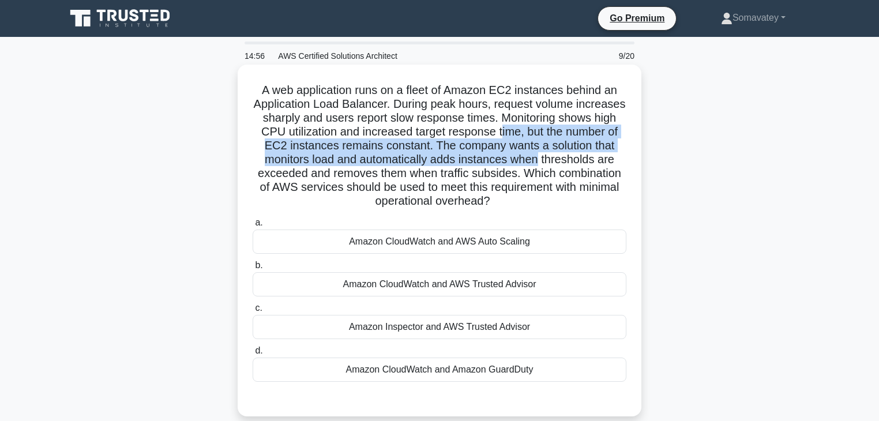
drag, startPoint x: 562, startPoint y: 132, endPoint x: 616, endPoint y: 160, distance: 60.7
click at [616, 160] on h5 "A web application runs on a fleet of Amazon EC2 instances behind an Application…" at bounding box center [440, 146] width 376 height 126
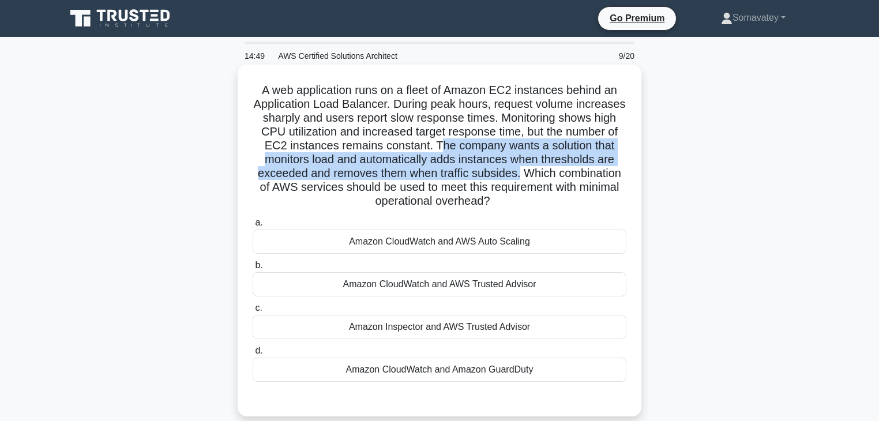
drag, startPoint x: 502, startPoint y: 144, endPoint x: 613, endPoint y: 172, distance: 114.9
click at [613, 172] on h5 "A web application runs on a fleet of Amazon EC2 instances behind an Application…" at bounding box center [440, 146] width 376 height 126
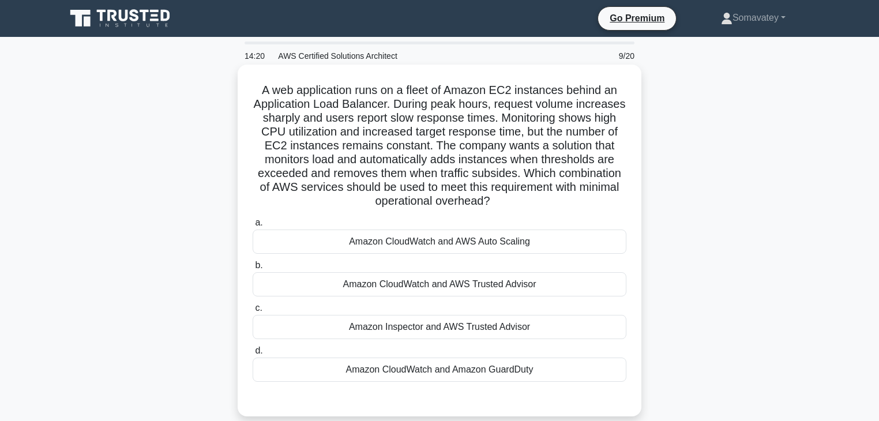
click at [570, 245] on div "Amazon CloudWatch and AWS Auto Scaling" at bounding box center [440, 242] width 374 height 24
click at [253, 227] on input "a. Amazon CloudWatch and AWS Auto Scaling" at bounding box center [253, 223] width 0 height 8
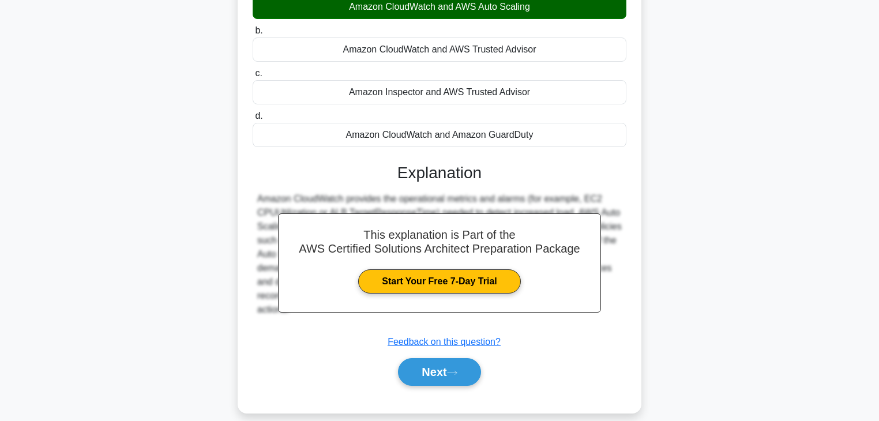
scroll to position [248, 0]
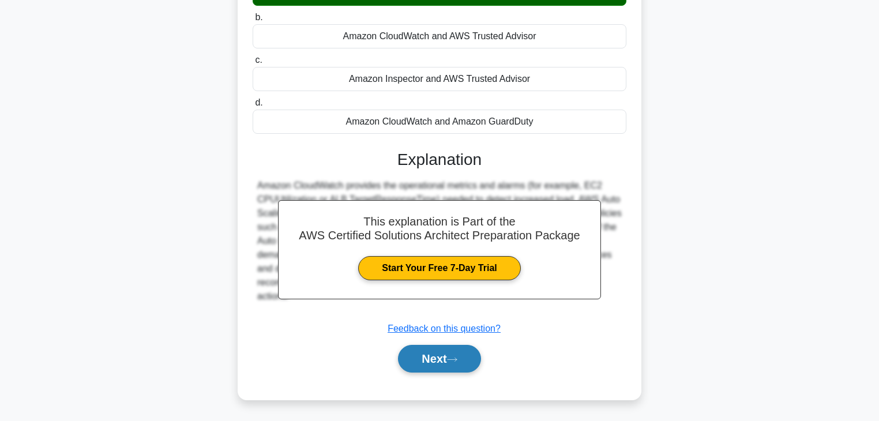
click at [435, 359] on button "Next" at bounding box center [439, 359] width 83 height 28
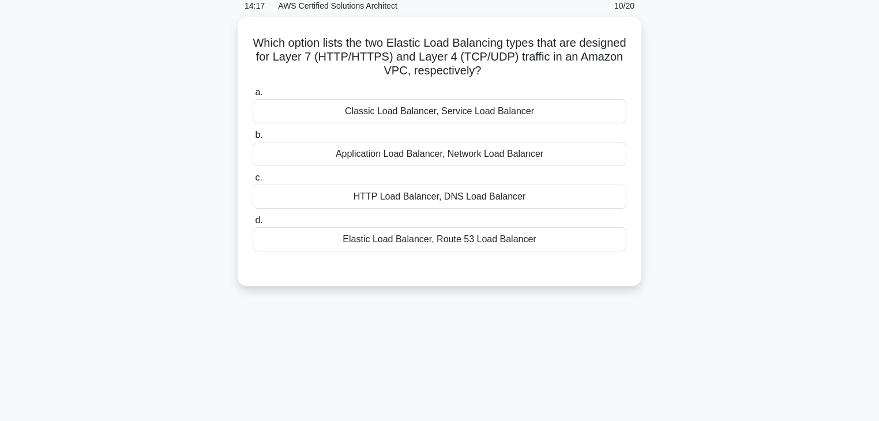
scroll to position [0, 0]
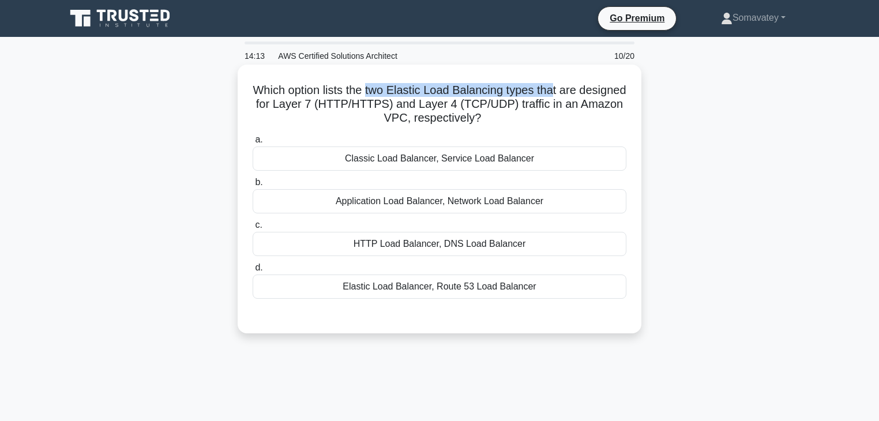
drag, startPoint x: 392, startPoint y: 91, endPoint x: 580, endPoint y: 79, distance: 187.9
click at [580, 79] on div "Which option lists the two Elastic Load Balancing types that are designed for L…" at bounding box center [439, 199] width 395 height 260
drag, startPoint x: 598, startPoint y: 87, endPoint x: 619, endPoint y: 114, distance: 34.1
click at [619, 114] on h5 "Which option lists the two Elastic Load Balancing types that are designed for L…" at bounding box center [440, 104] width 376 height 43
click at [557, 205] on div "Application Load Balancer, Network Load Balancer" at bounding box center [440, 201] width 374 height 24
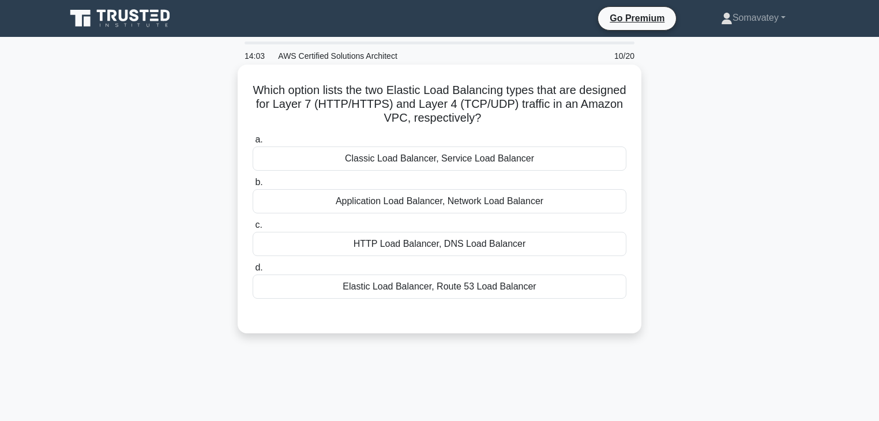
click at [253, 186] on input "b. Application Load Balancer, Network Load Balancer" at bounding box center [253, 183] width 0 height 8
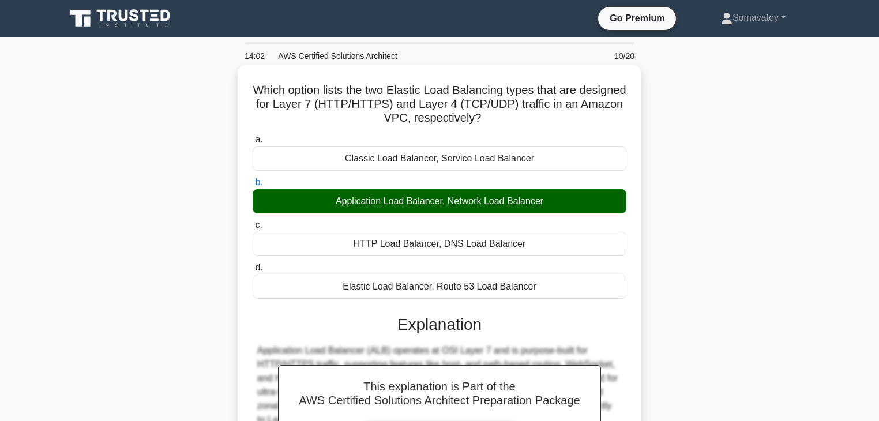
scroll to position [203, 0]
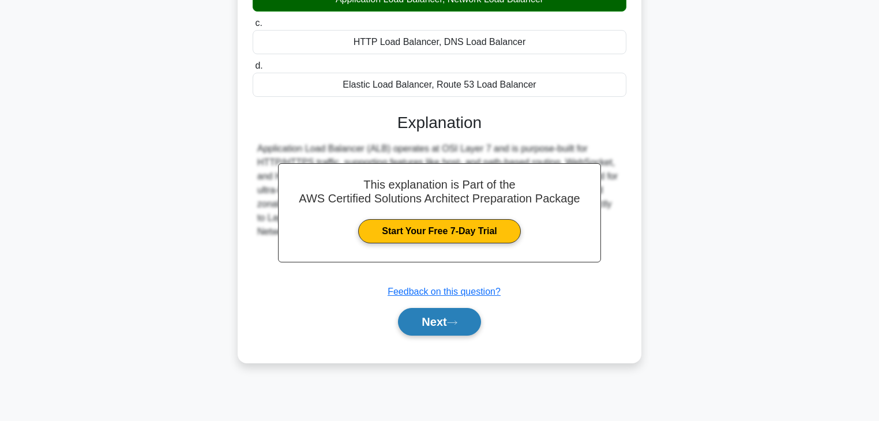
click at [425, 329] on button "Next" at bounding box center [439, 322] width 83 height 28
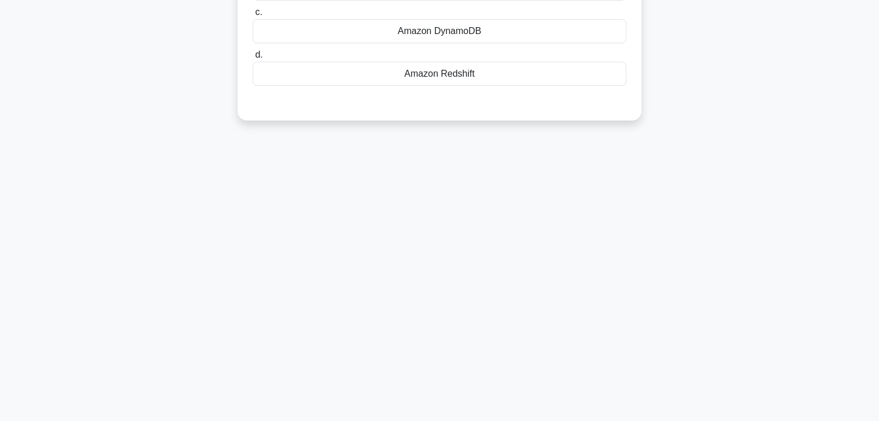
scroll to position [0, 0]
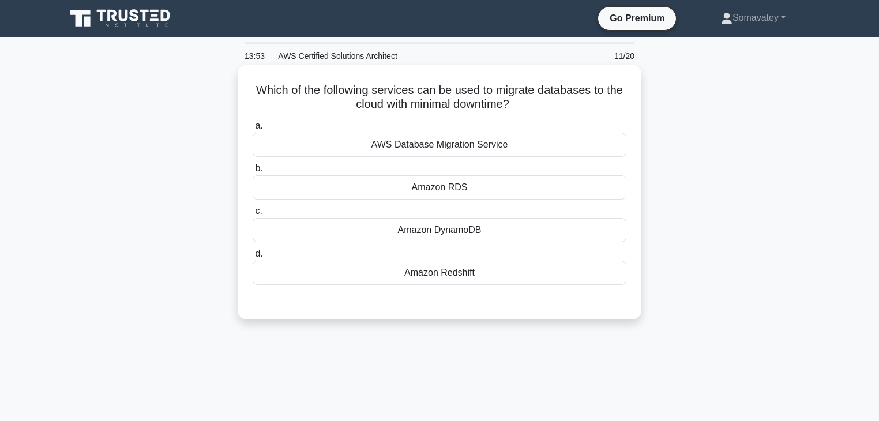
drag, startPoint x: 308, startPoint y: 92, endPoint x: 531, endPoint y: 111, distance: 224.7
click at [531, 111] on h5 "Which of the following services can be used to migrate databases to the cloud w…" at bounding box center [440, 97] width 376 height 29
click at [520, 151] on div "AWS Database Migration Service" at bounding box center [440, 145] width 374 height 24
click at [253, 130] on input "a. AWS Database Migration Service" at bounding box center [253, 126] width 0 height 8
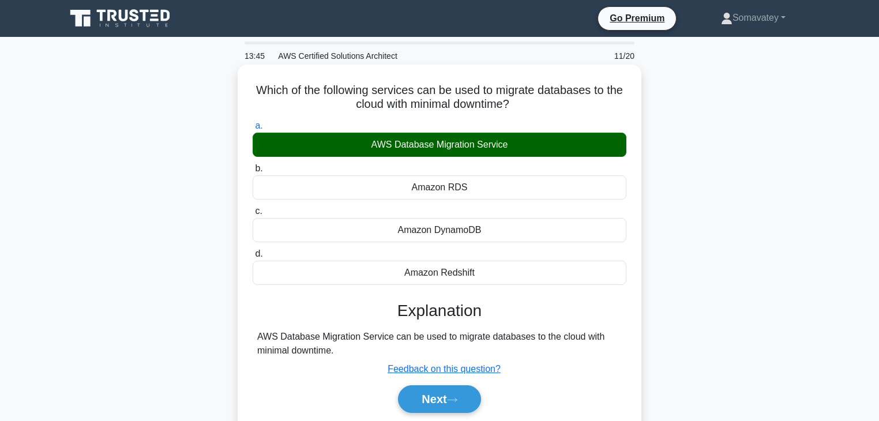
scroll to position [203, 0]
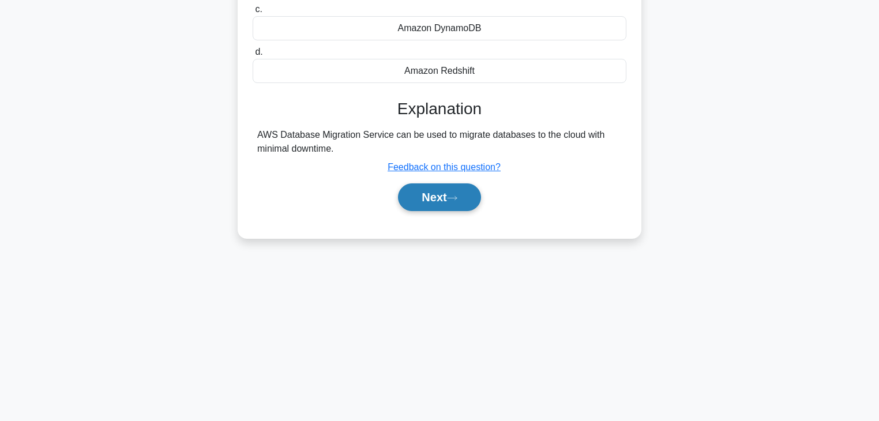
click at [440, 209] on button "Next" at bounding box center [439, 197] width 83 height 28
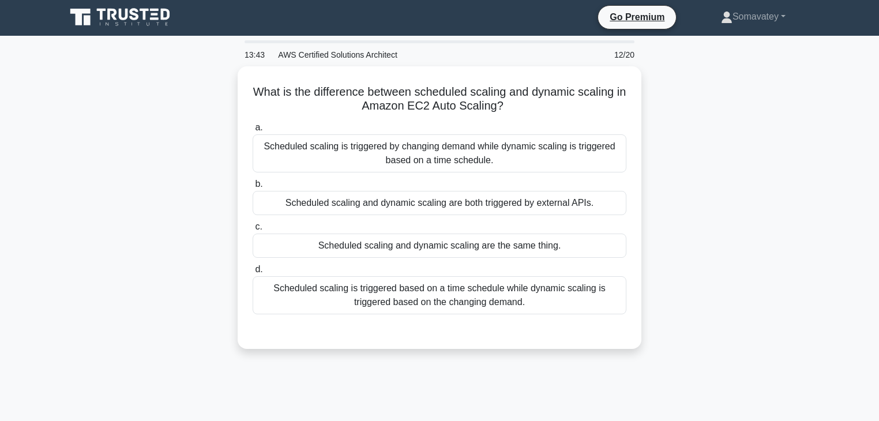
scroll to position [0, 0]
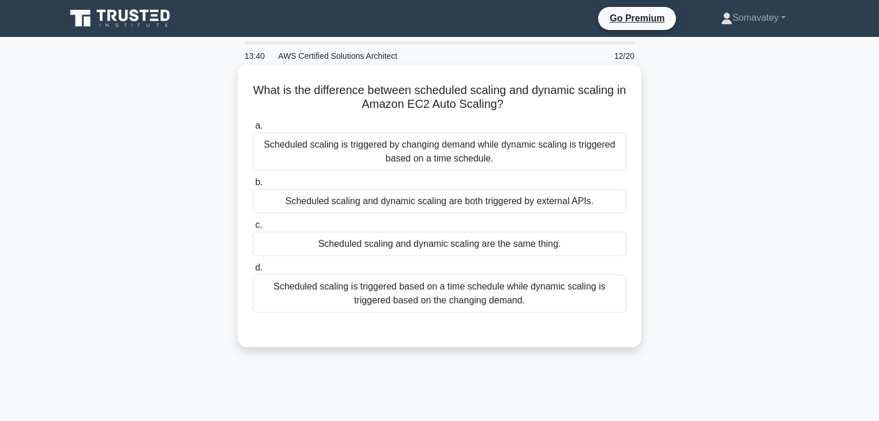
drag, startPoint x: 391, startPoint y: 98, endPoint x: 511, endPoint y: 108, distance: 121.1
click at [511, 108] on h5 "What is the difference between scheduled scaling and dynamic scaling in Amazon …" at bounding box center [440, 97] width 376 height 29
click at [511, 108] on icon ".spinner_0XTQ{transform-origin:center;animation:spinner_y6GP .75s linear infini…" at bounding box center [511, 105] width 14 height 14
drag, startPoint x: 353, startPoint y: 78, endPoint x: 512, endPoint y: 109, distance: 162.2
click at [512, 109] on div "What is the difference between scheduled scaling and dynamic scaling in Amazon …" at bounding box center [439, 206] width 395 height 274
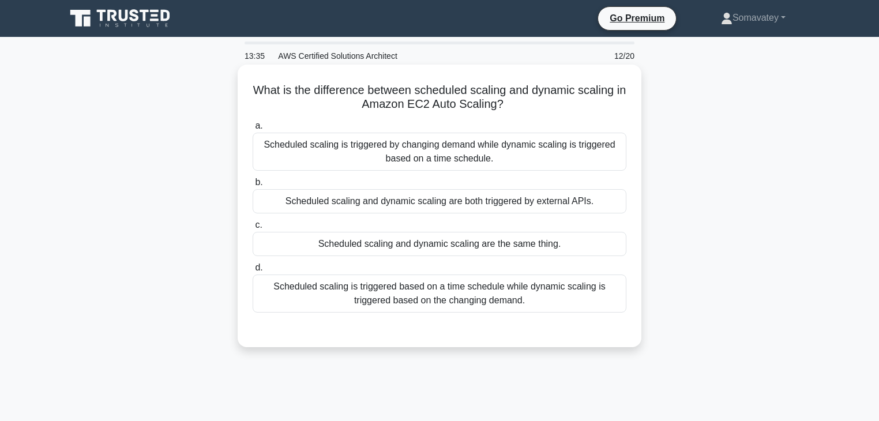
click at [512, 109] on icon ".spinner_0XTQ{transform-origin:center;animation:spinner_y6GP .75s linear infini…" at bounding box center [511, 105] width 14 height 14
click at [538, 301] on div "Scheduled scaling is triggered based on a time schedule while dynamic scaling i…" at bounding box center [440, 294] width 374 height 38
click at [253, 272] on input "d. Scheduled scaling is triggered based on a time schedule while dynamic scalin…" at bounding box center [253, 268] width 0 height 8
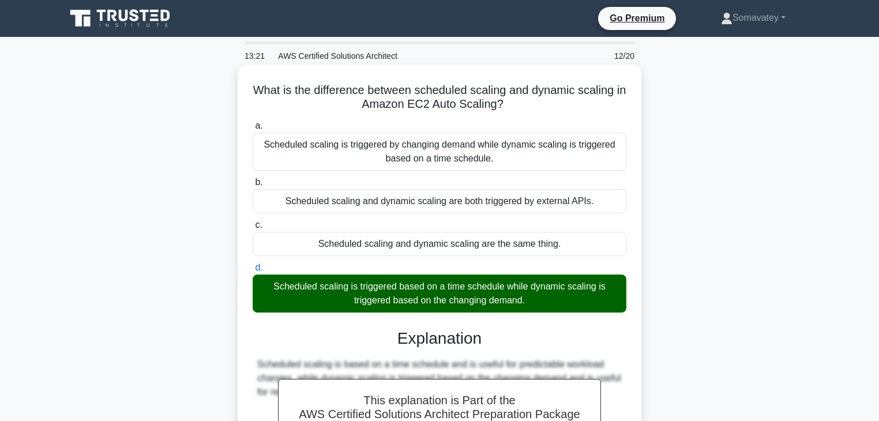
scroll to position [203, 0]
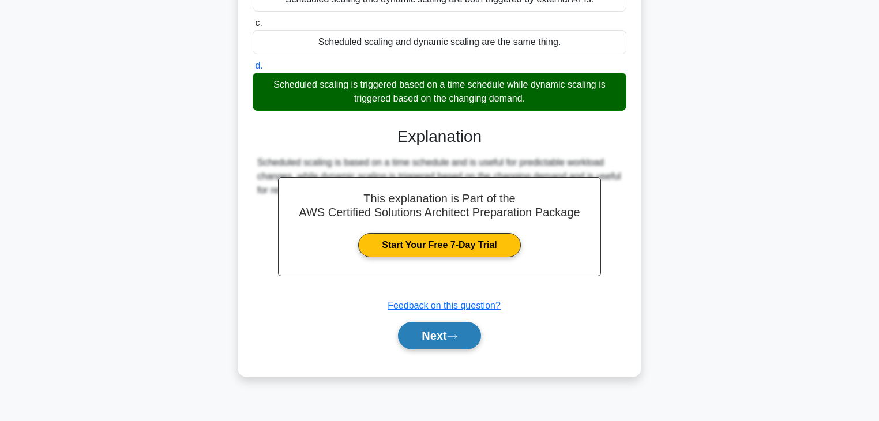
click at [423, 339] on button "Next" at bounding box center [439, 336] width 83 height 28
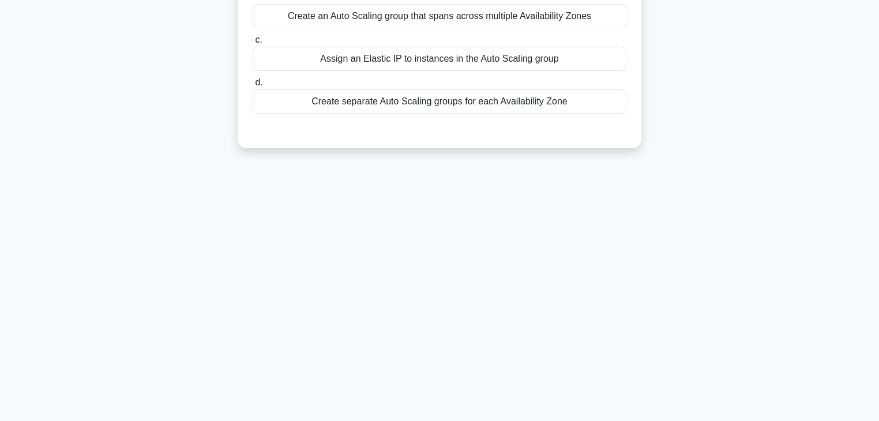
scroll to position [0, 0]
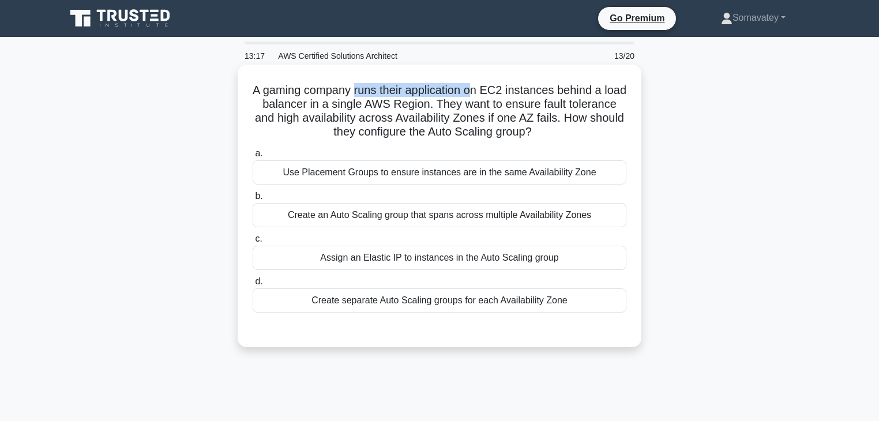
drag, startPoint x: 365, startPoint y: 89, endPoint x: 488, endPoint y: 87, distance: 122.9
click at [488, 87] on h5 "A gaming company runs their application on EC2 instances behind a load balancer…" at bounding box center [440, 111] width 376 height 57
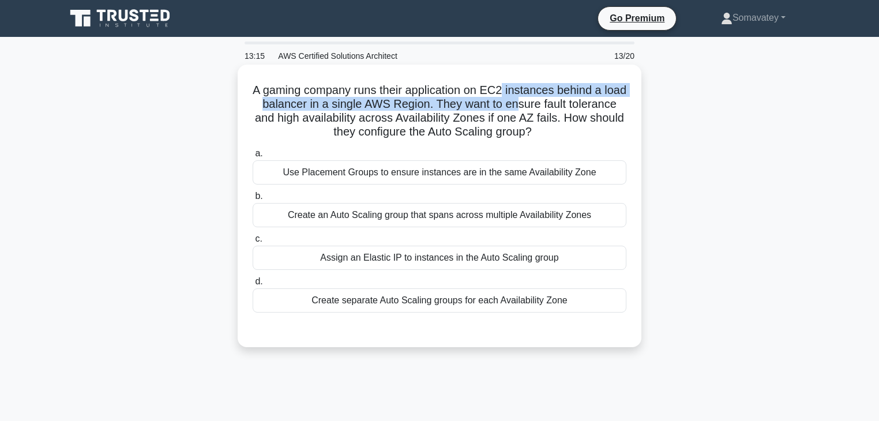
drag, startPoint x: 518, startPoint y: 91, endPoint x: 556, endPoint y: 103, distance: 40.3
click at [556, 103] on h5 "A gaming company runs their application on EC2 instances behind a load balancer…" at bounding box center [440, 111] width 376 height 57
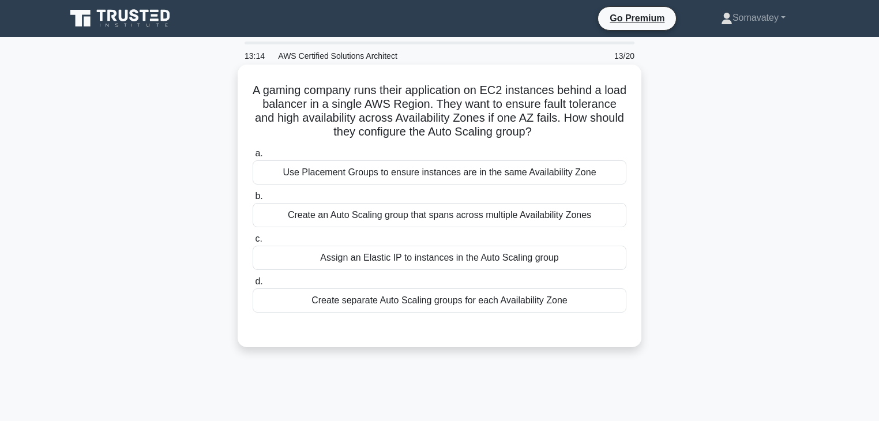
click at [405, 119] on h5 "A gaming company runs their application on EC2 instances behind a load balancer…" at bounding box center [440, 111] width 376 height 57
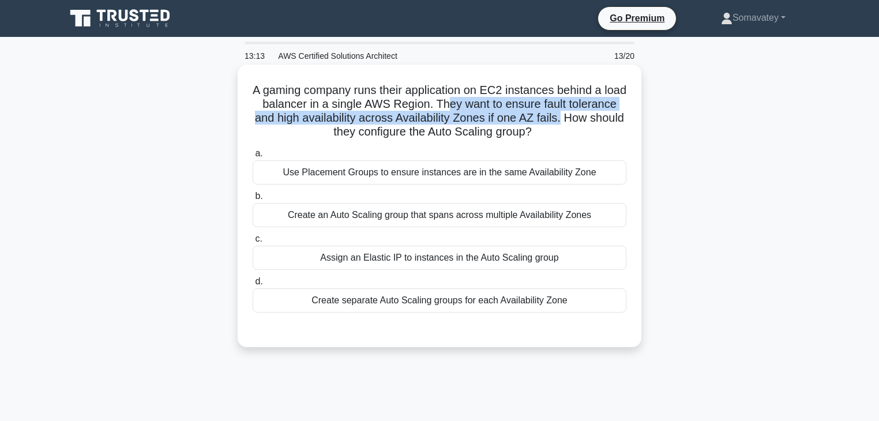
drag, startPoint x: 485, startPoint y: 102, endPoint x: 626, endPoint y: 112, distance: 141.1
click at [626, 112] on h5 "A gaming company runs their application on EC2 instances behind a load balancer…" at bounding box center [440, 111] width 376 height 57
click at [568, 125] on h5 "A gaming company runs their application on EC2 instances behind a load balancer…" at bounding box center [440, 111] width 376 height 57
drag, startPoint x: 448, startPoint y: 115, endPoint x: 516, endPoint y: 110, distance: 68.2
click at [516, 110] on h5 "A gaming company runs their application on EC2 instances behind a load balancer…" at bounding box center [440, 111] width 376 height 57
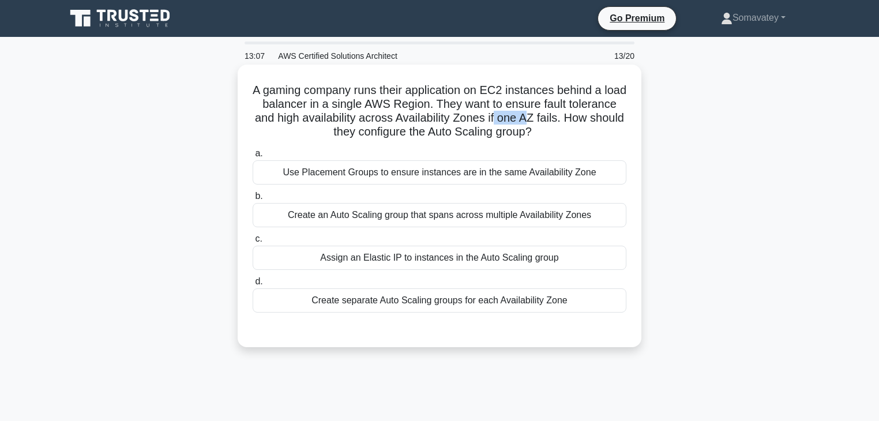
drag, startPoint x: 554, startPoint y: 111, endPoint x: 592, endPoint y: 119, distance: 38.8
click at [592, 119] on h5 "A gaming company runs their application on EC2 instances behind a load balancer…" at bounding box center [440, 111] width 376 height 57
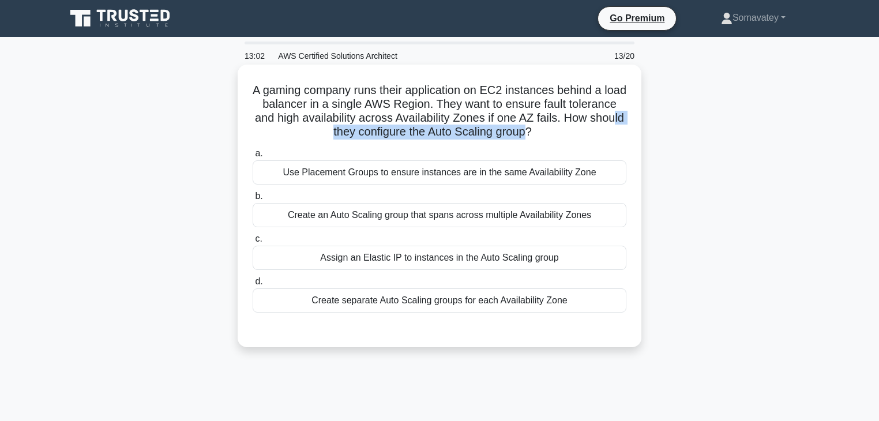
drag, startPoint x: 349, startPoint y: 134, endPoint x: 561, endPoint y: 129, distance: 213.0
click at [561, 129] on h5 "A gaming company runs their application on EC2 instances behind a load balancer…" at bounding box center [440, 111] width 376 height 57
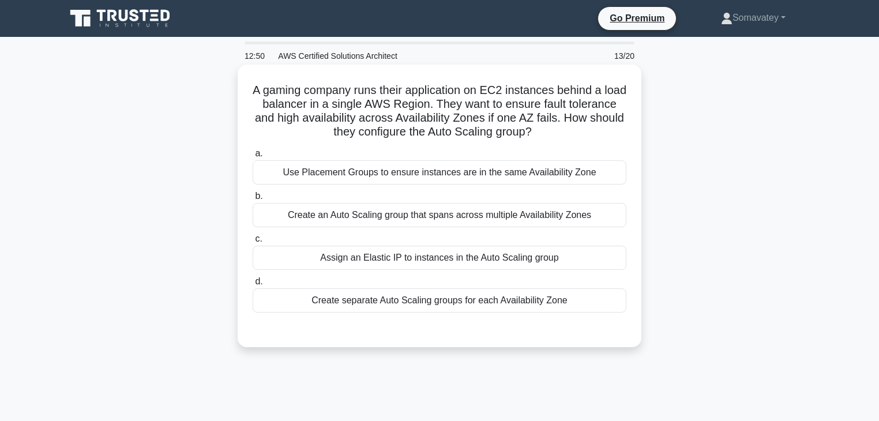
click at [525, 219] on div "Create an Auto Scaling group that spans across multiple Availability Zones" at bounding box center [440, 215] width 374 height 24
click at [253, 200] on input "b. Create an Auto Scaling group that spans across multiple Availability Zones" at bounding box center [253, 197] width 0 height 8
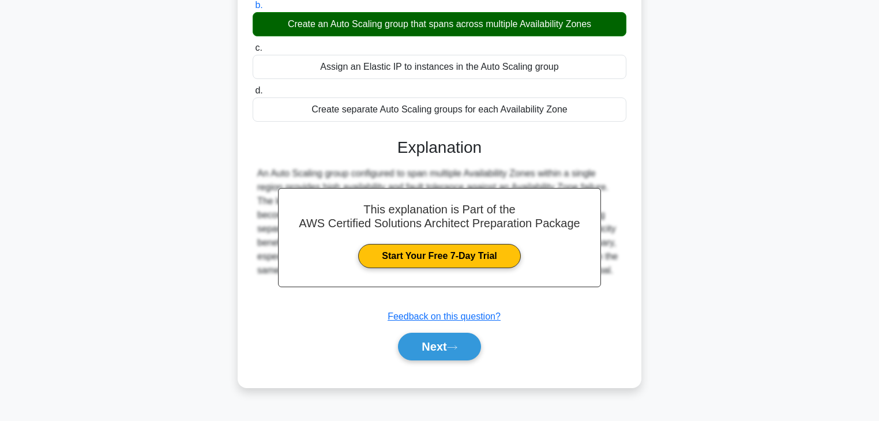
scroll to position [203, 0]
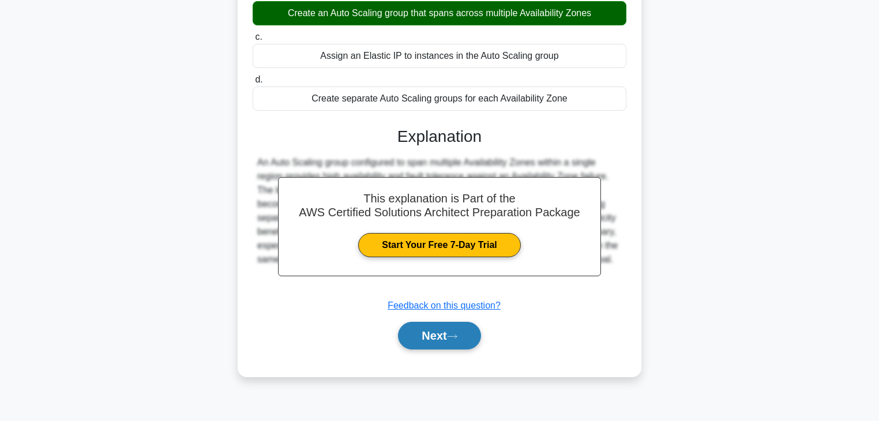
click at [452, 336] on icon at bounding box center [452, 337] width 10 height 6
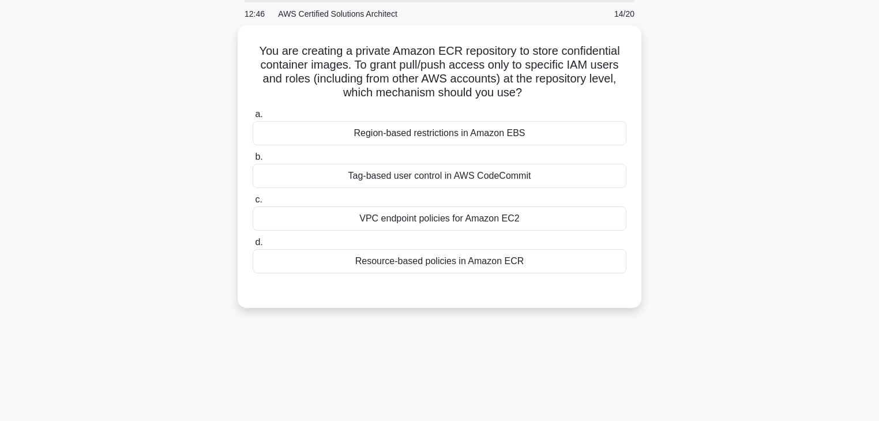
scroll to position [0, 0]
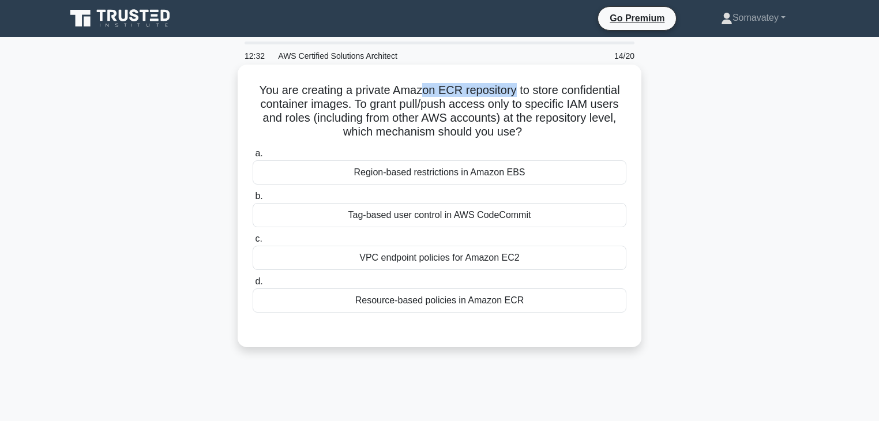
drag, startPoint x: 422, startPoint y: 85, endPoint x: 516, endPoint y: 75, distance: 94.6
click at [516, 75] on div "You are creating a private Amazon ECR repository to store confidential containe…" at bounding box center [439, 206] width 395 height 274
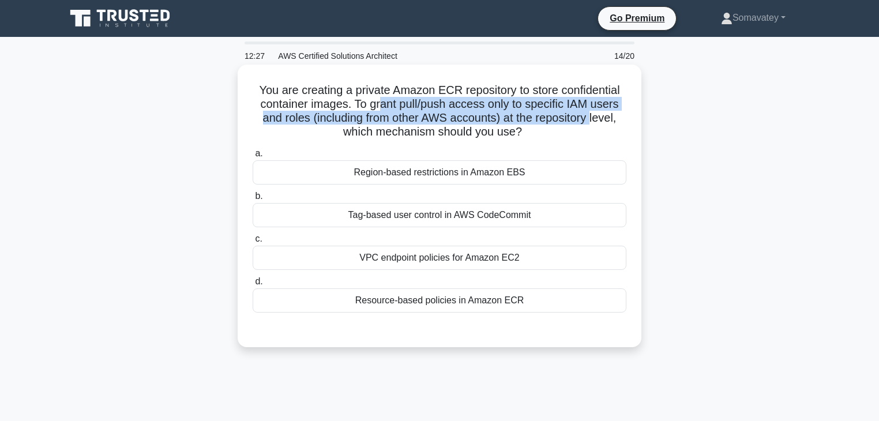
drag, startPoint x: 379, startPoint y: 104, endPoint x: 594, endPoint y: 113, distance: 214.8
click at [594, 113] on h5 "You are creating a private Amazon ECR repository to store confidential containe…" at bounding box center [440, 111] width 376 height 57
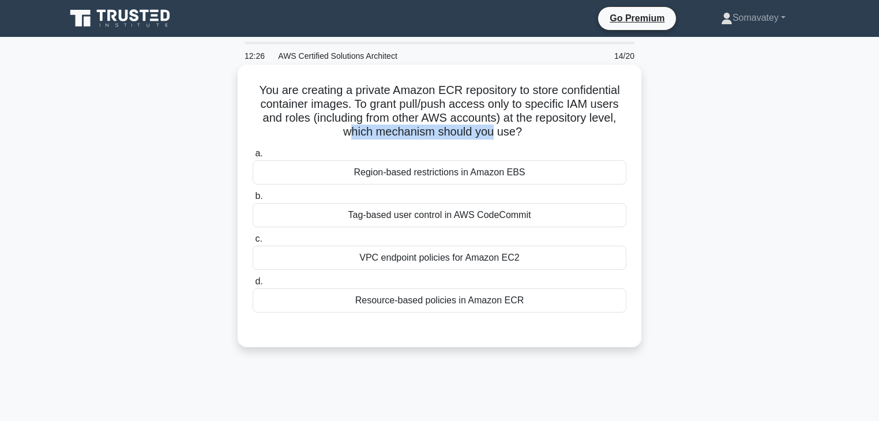
drag, startPoint x: 492, startPoint y: 134, endPoint x: 352, endPoint y: 139, distance: 140.3
click at [352, 139] on h5 "You are creating a private Amazon ECR repository to store confidential containe…" at bounding box center [440, 111] width 376 height 57
click at [352, 141] on div "You are creating a private Amazon ECR repository to store confidential containe…" at bounding box center [439, 206] width 395 height 274
drag, startPoint x: 381, startPoint y: 105, endPoint x: 555, endPoint y: 129, distance: 175.3
click at [555, 129] on h5 "You are creating a private Amazon ECR repository to store confidential containe…" at bounding box center [440, 111] width 376 height 57
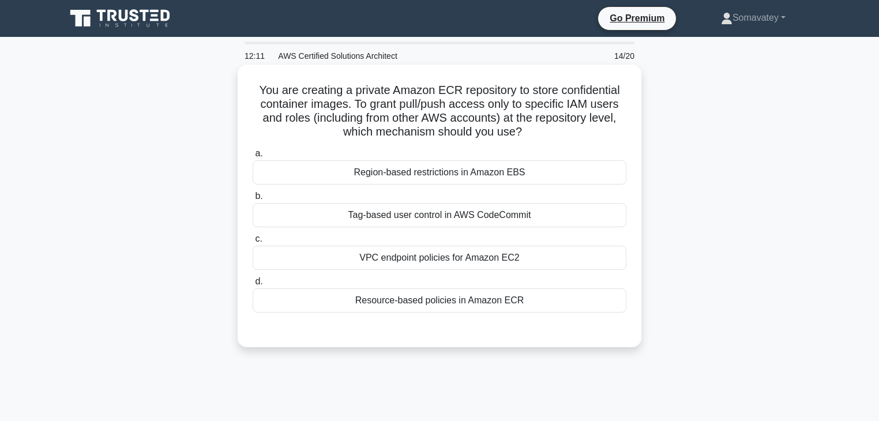
click at [555, 129] on h5 "You are creating a private Amazon ECR repository to store confidential containe…" at bounding box center [440, 111] width 376 height 57
click at [549, 295] on div "Resource-based policies in Amazon ECR" at bounding box center [440, 301] width 374 height 24
click at [253, 286] on input "d. Resource-based policies in Amazon ECR" at bounding box center [253, 282] width 0 height 8
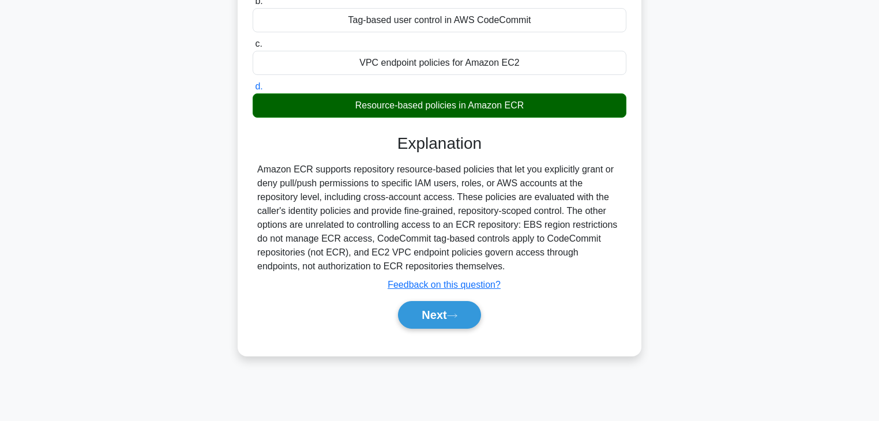
scroll to position [203, 0]
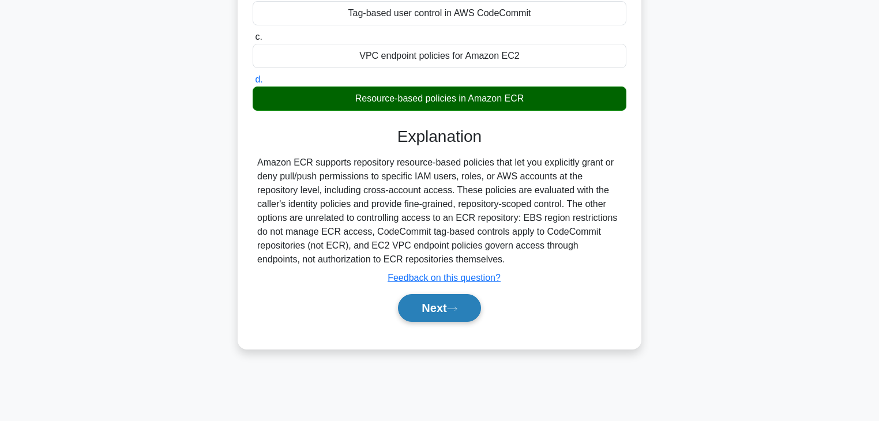
click at [462, 310] on button "Next" at bounding box center [439, 308] width 83 height 28
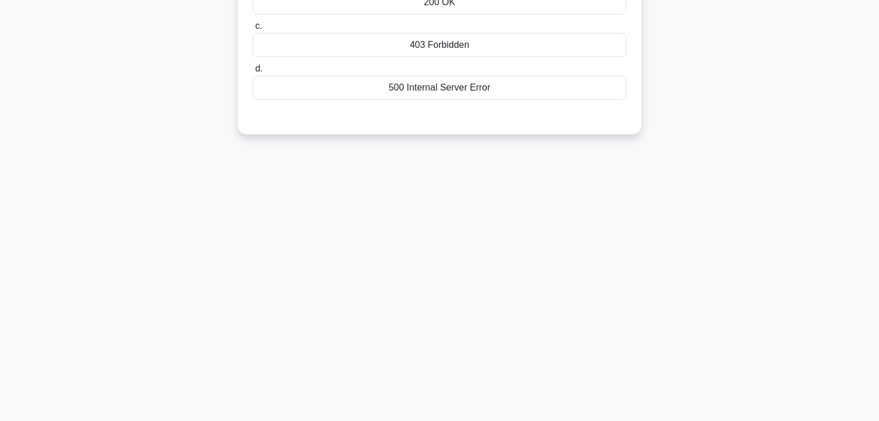
scroll to position [0, 0]
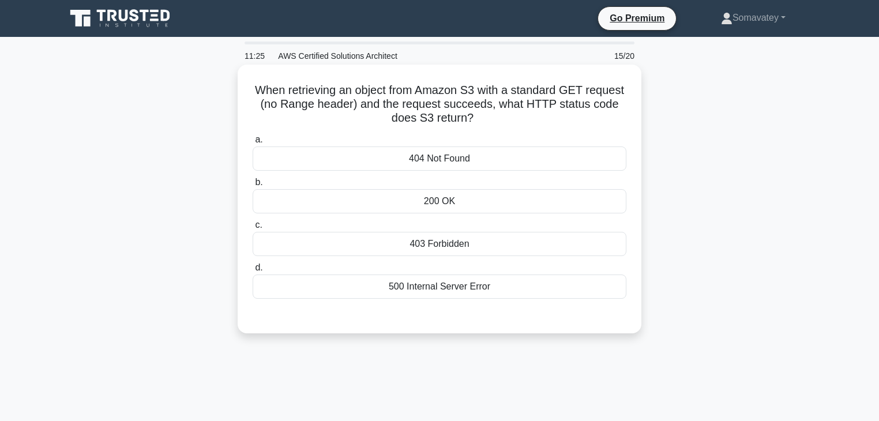
click at [485, 205] on div "200 OK" at bounding box center [440, 201] width 374 height 24
click at [253, 186] on input "b. 200 OK" at bounding box center [253, 183] width 0 height 8
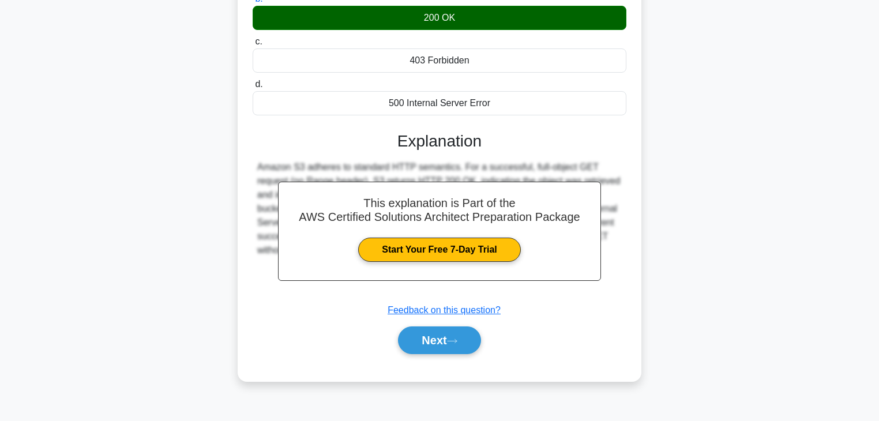
scroll to position [203, 0]
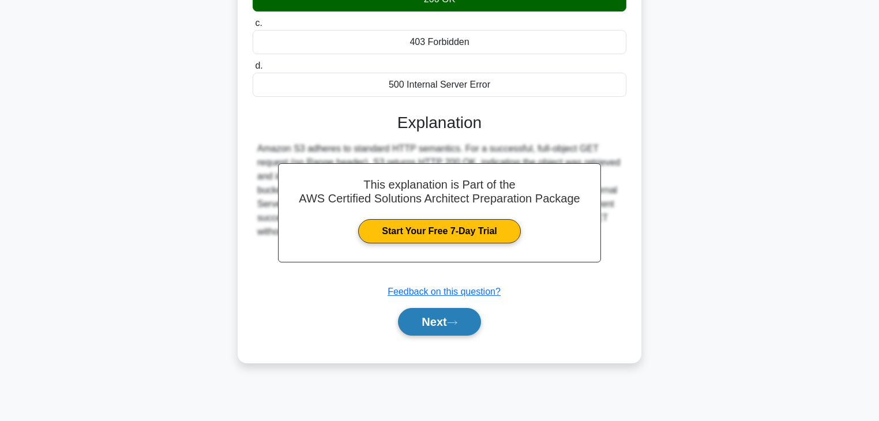
click at [452, 328] on button "Next" at bounding box center [439, 322] width 83 height 28
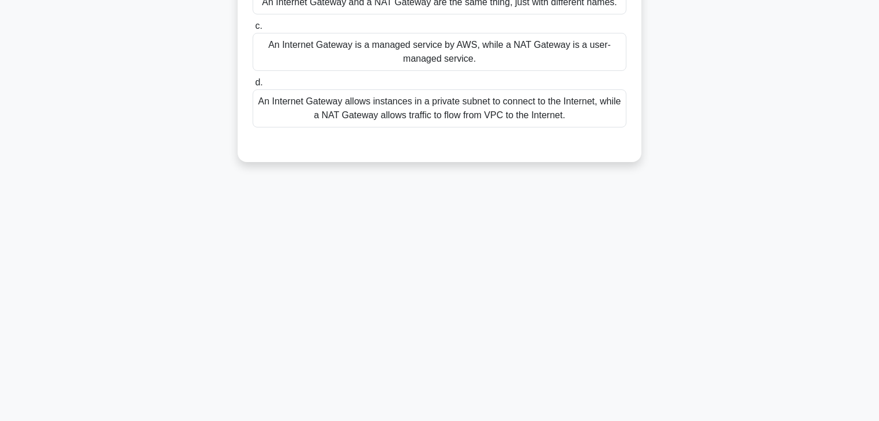
scroll to position [0, 0]
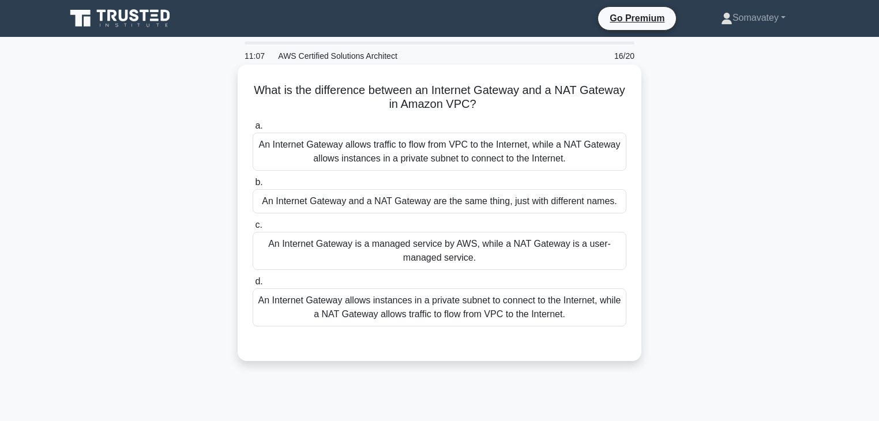
click at [505, 154] on div "An Internet Gateway allows traffic to flow from VPC to the Internet, while a NA…" at bounding box center [440, 152] width 374 height 38
click at [253, 130] on input "a. An Internet Gateway allows traffic to flow from VPC to the Internet, while a…" at bounding box center [253, 126] width 0 height 8
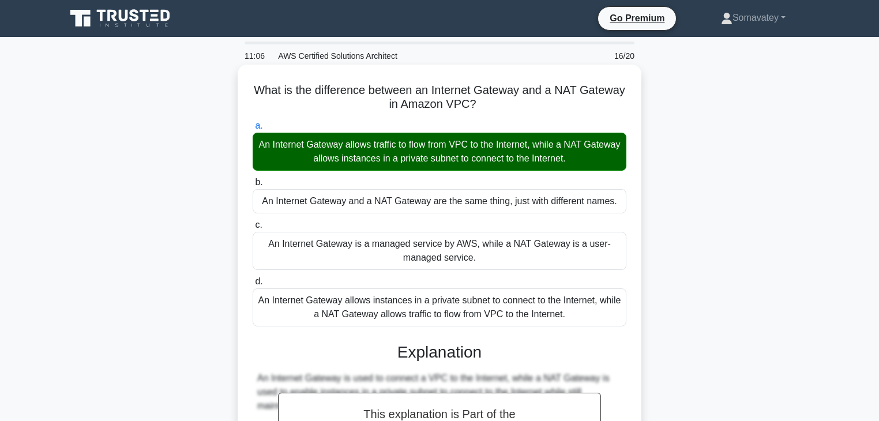
scroll to position [203, 0]
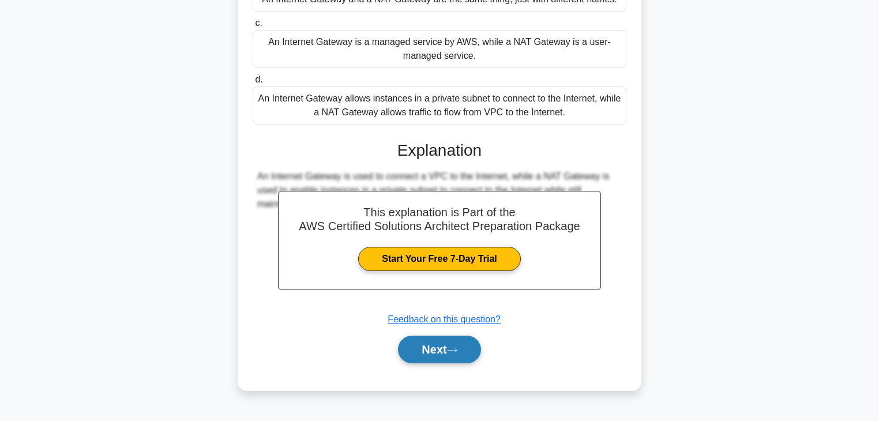
click at [464, 342] on button "Next" at bounding box center [439, 350] width 83 height 28
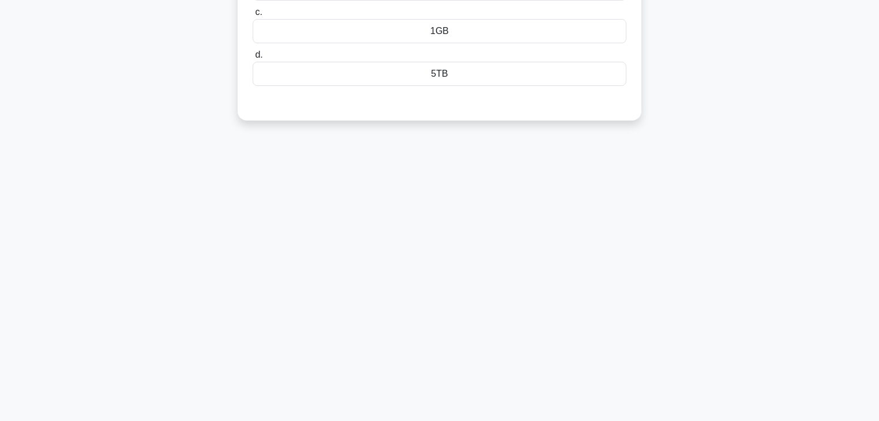
scroll to position [0, 0]
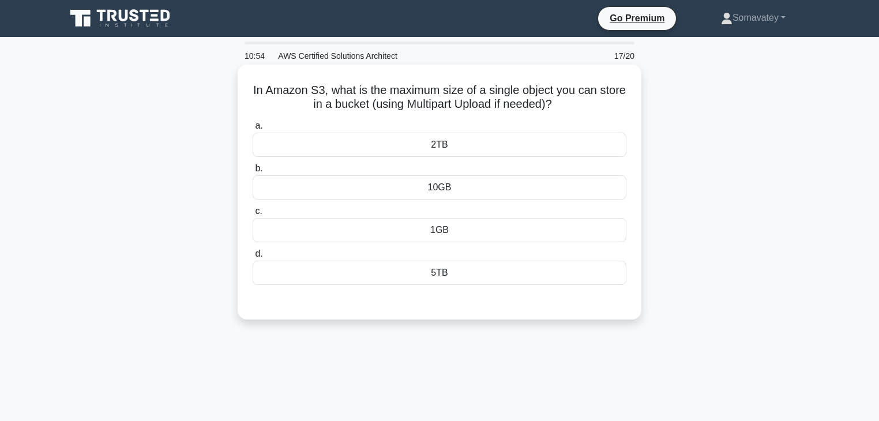
click at [539, 192] on div "10GB" at bounding box center [440, 187] width 374 height 24
click at [253, 173] on input "b. 10GB" at bounding box center [253, 169] width 0 height 8
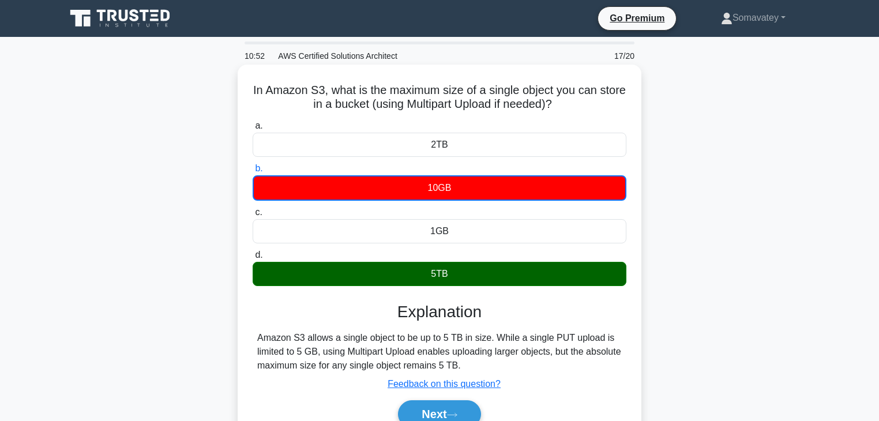
scroll to position [203, 0]
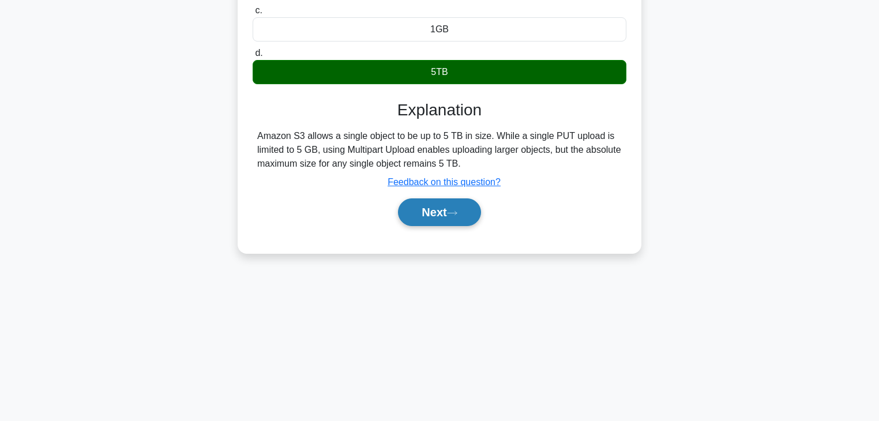
click at [443, 216] on button "Next" at bounding box center [439, 213] width 83 height 28
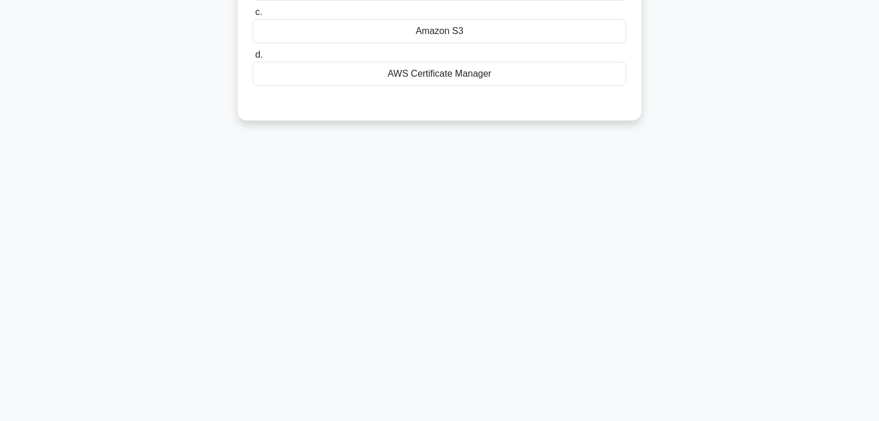
scroll to position [0, 0]
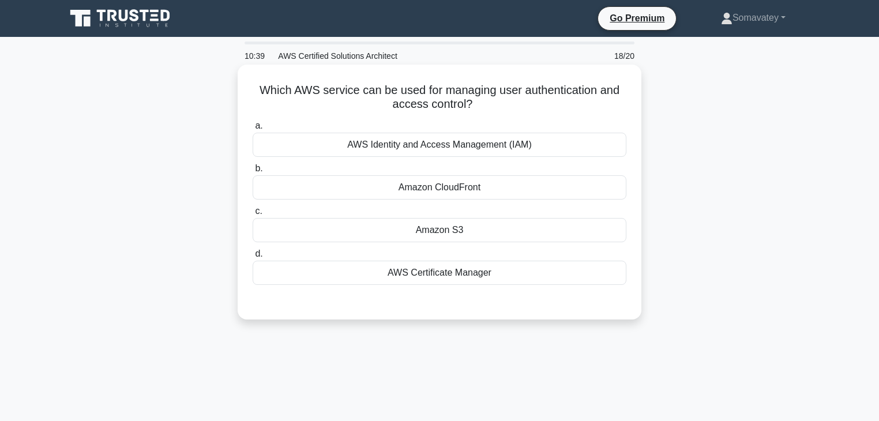
click at [495, 147] on div "AWS Identity and Access Management (IAM)" at bounding box center [440, 145] width 374 height 24
click at [253, 130] on input "a. AWS Identity and Access Management (IAM)" at bounding box center [253, 126] width 0 height 8
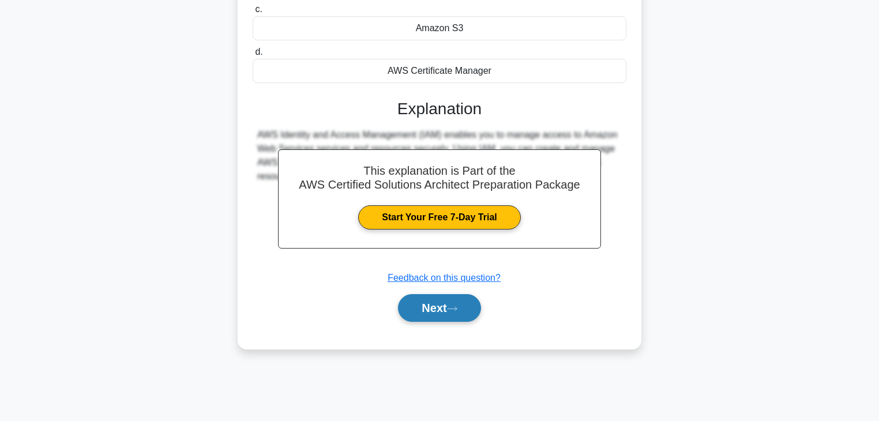
scroll to position [202, 0]
click at [447, 319] on button "Next" at bounding box center [439, 308] width 83 height 28
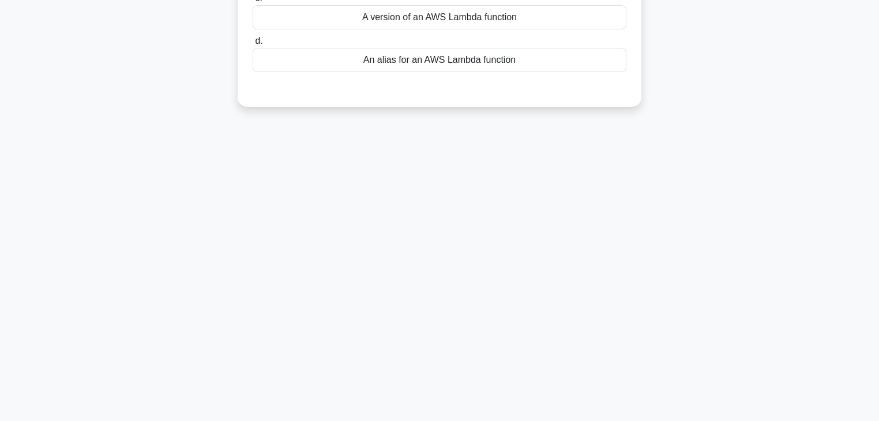
scroll to position [0, 0]
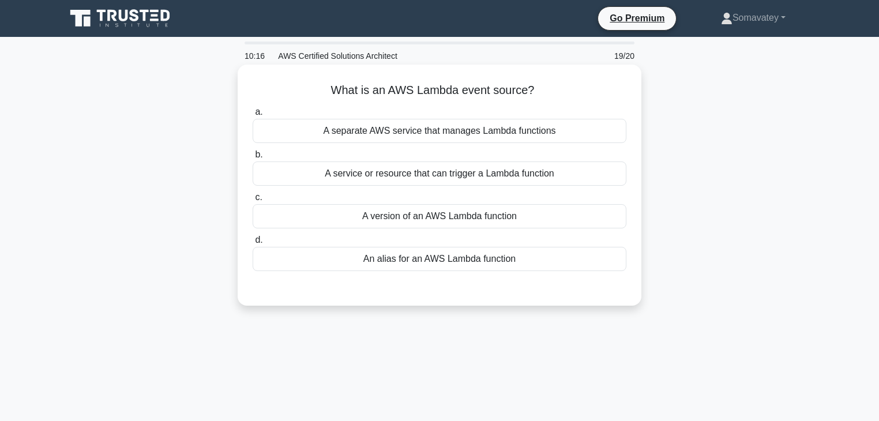
click at [468, 257] on div "An alias for an AWS Lambda function" at bounding box center [440, 259] width 374 height 24
click at [253, 244] on input "d. An alias for an AWS Lambda function" at bounding box center [253, 241] width 0 height 8
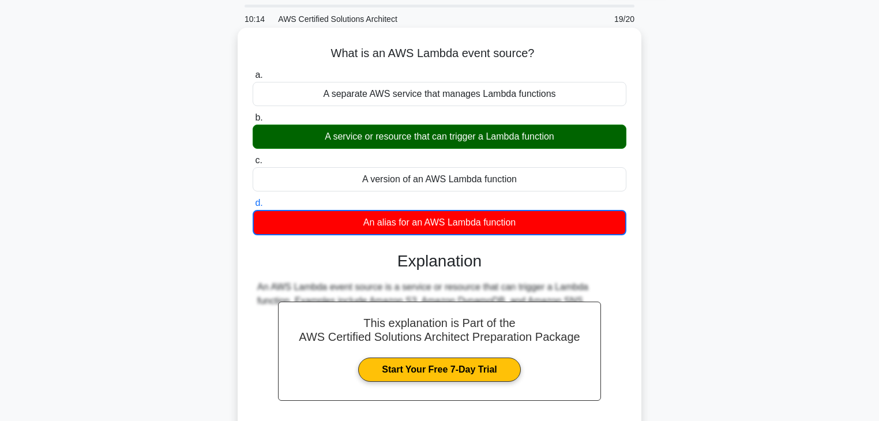
scroll to position [203, 0]
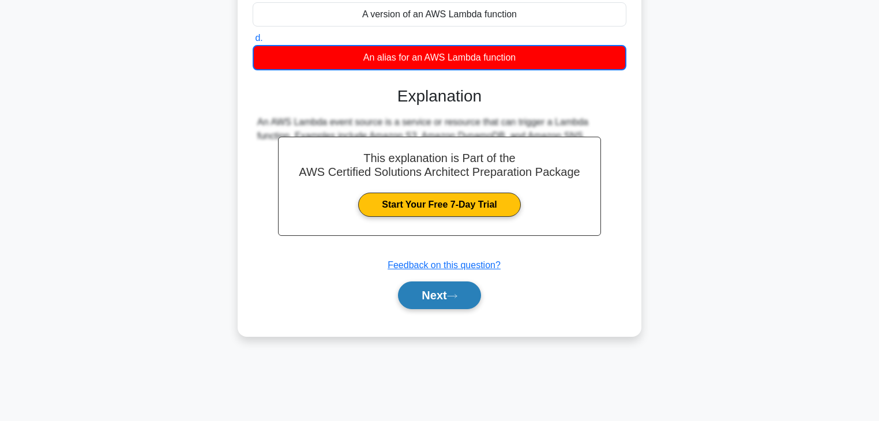
click at [445, 302] on button "Next" at bounding box center [439, 296] width 83 height 28
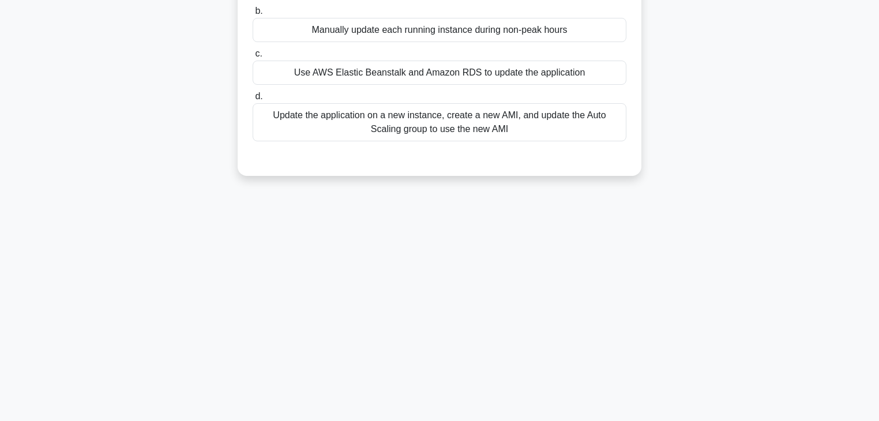
scroll to position [0, 0]
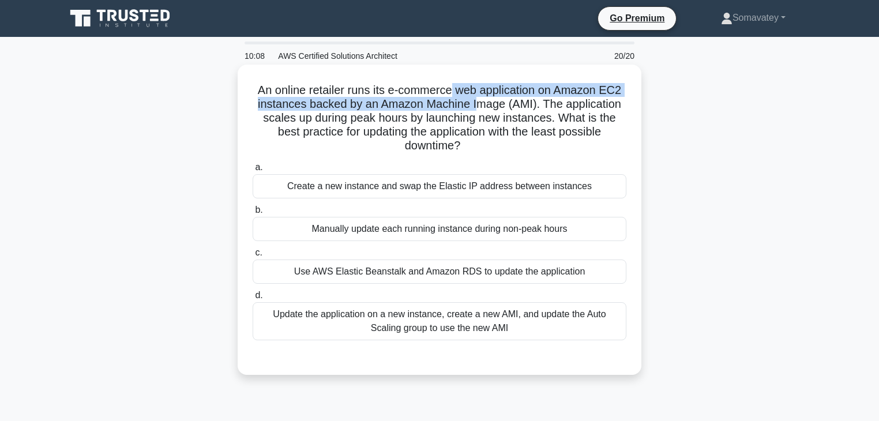
drag, startPoint x: 452, startPoint y: 78, endPoint x: 476, endPoint y: 107, distance: 37.3
click at [476, 107] on div "An online retailer runs its e-commerce web application on Amazon EC2 instances …" at bounding box center [439, 219] width 395 height 301
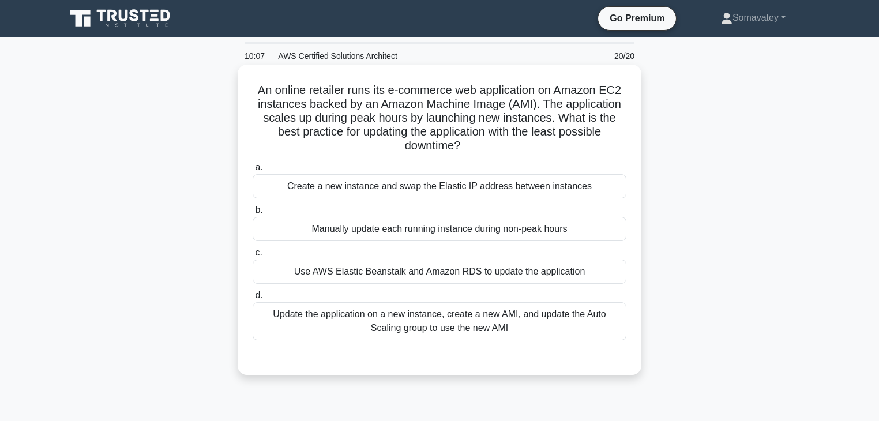
click at [399, 118] on h5 "An online retailer runs its e-commerce web application on Amazon EC2 instances …" at bounding box center [440, 118] width 376 height 70
drag, startPoint x: 379, startPoint y: 102, endPoint x: 571, endPoint y: 106, distance: 192.2
click at [571, 106] on h5 "An online retailer runs its e-commerce web application on Amazon EC2 instances …" at bounding box center [440, 118] width 376 height 70
drag, startPoint x: 584, startPoint y: 103, endPoint x: 619, endPoint y: 140, distance: 50.2
click at [619, 140] on h5 "An online retailer runs its e-commerce web application on Amazon EC2 instances …" at bounding box center [440, 118] width 376 height 70
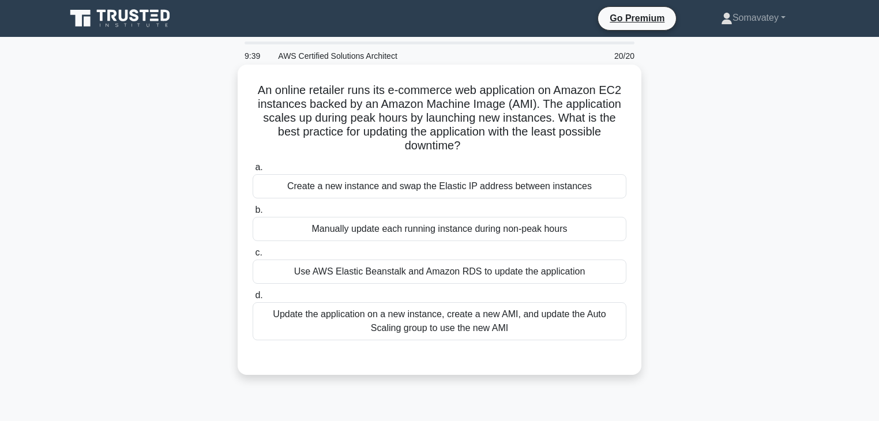
click at [549, 306] on div "Update the application on a new instance, create a new AMI, and update the Auto…" at bounding box center [440, 321] width 374 height 38
click at [253, 299] on input "d. Update the application on a new instance, create a new AMI, and update the A…" at bounding box center [253, 296] width 0 height 8
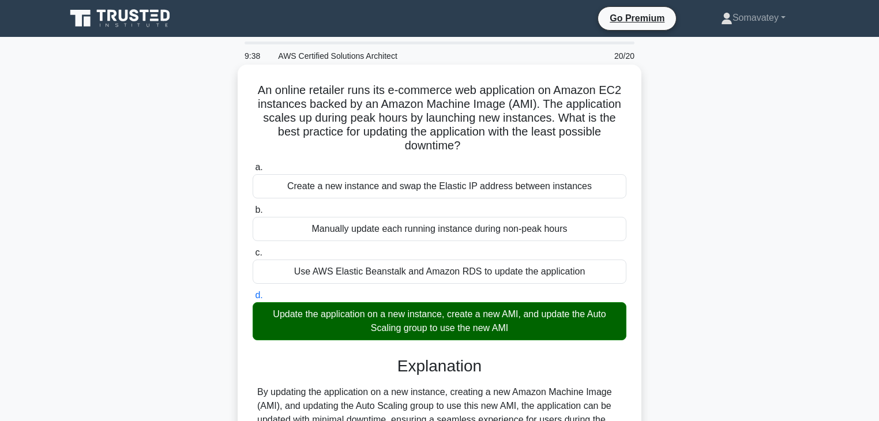
scroll to position [203, 0]
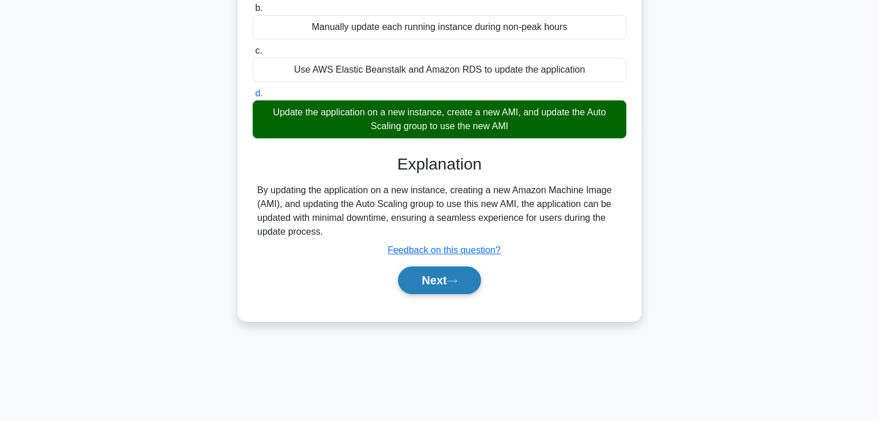
click at [456, 275] on button "Next" at bounding box center [439, 281] width 83 height 28
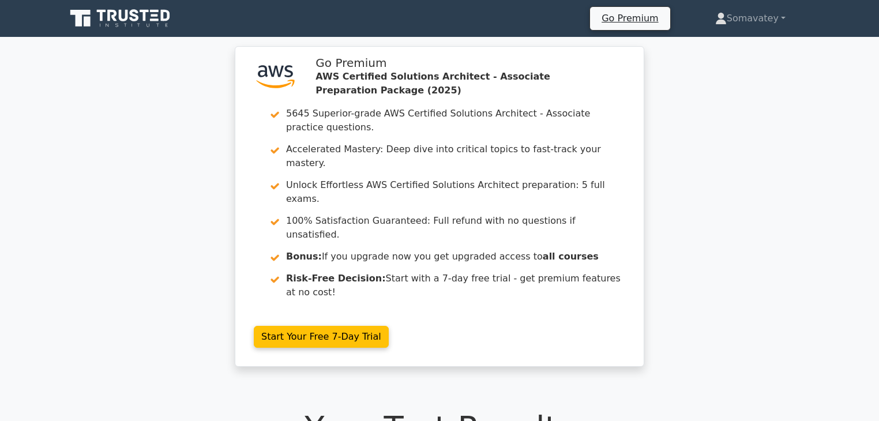
click at [143, 16] on icon at bounding box center [121, 19] width 111 height 22
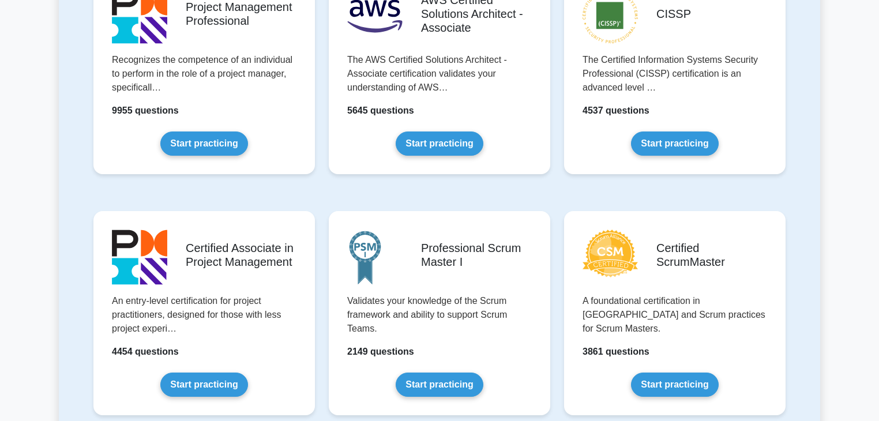
scroll to position [255, 0]
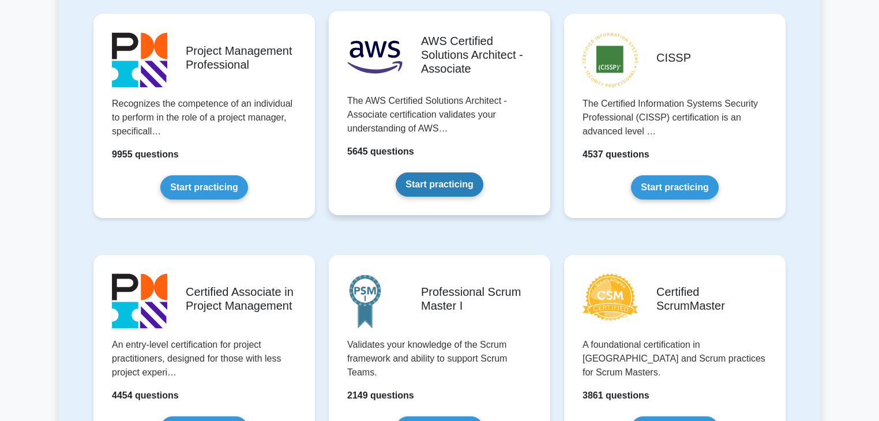
click at [472, 173] on link "Start practicing" at bounding box center [439, 185] width 87 height 24
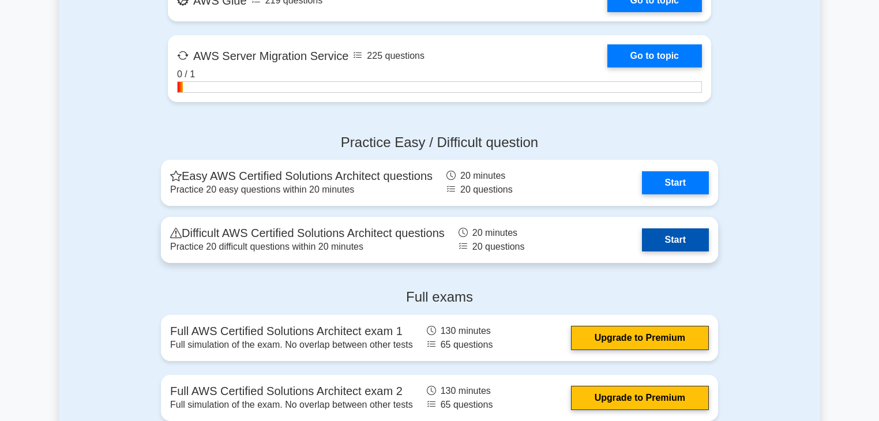
scroll to position [2923, 0]
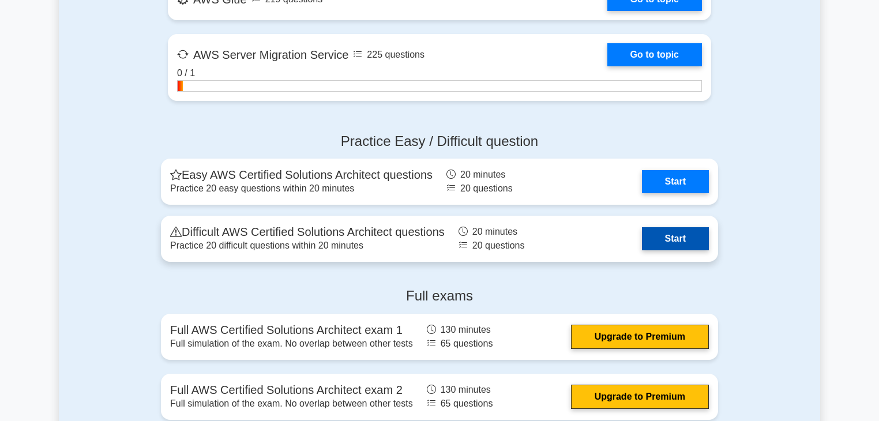
click at [690, 231] on link "Start" at bounding box center [675, 238] width 67 height 23
